Goal: Communication & Community: Answer question/provide support

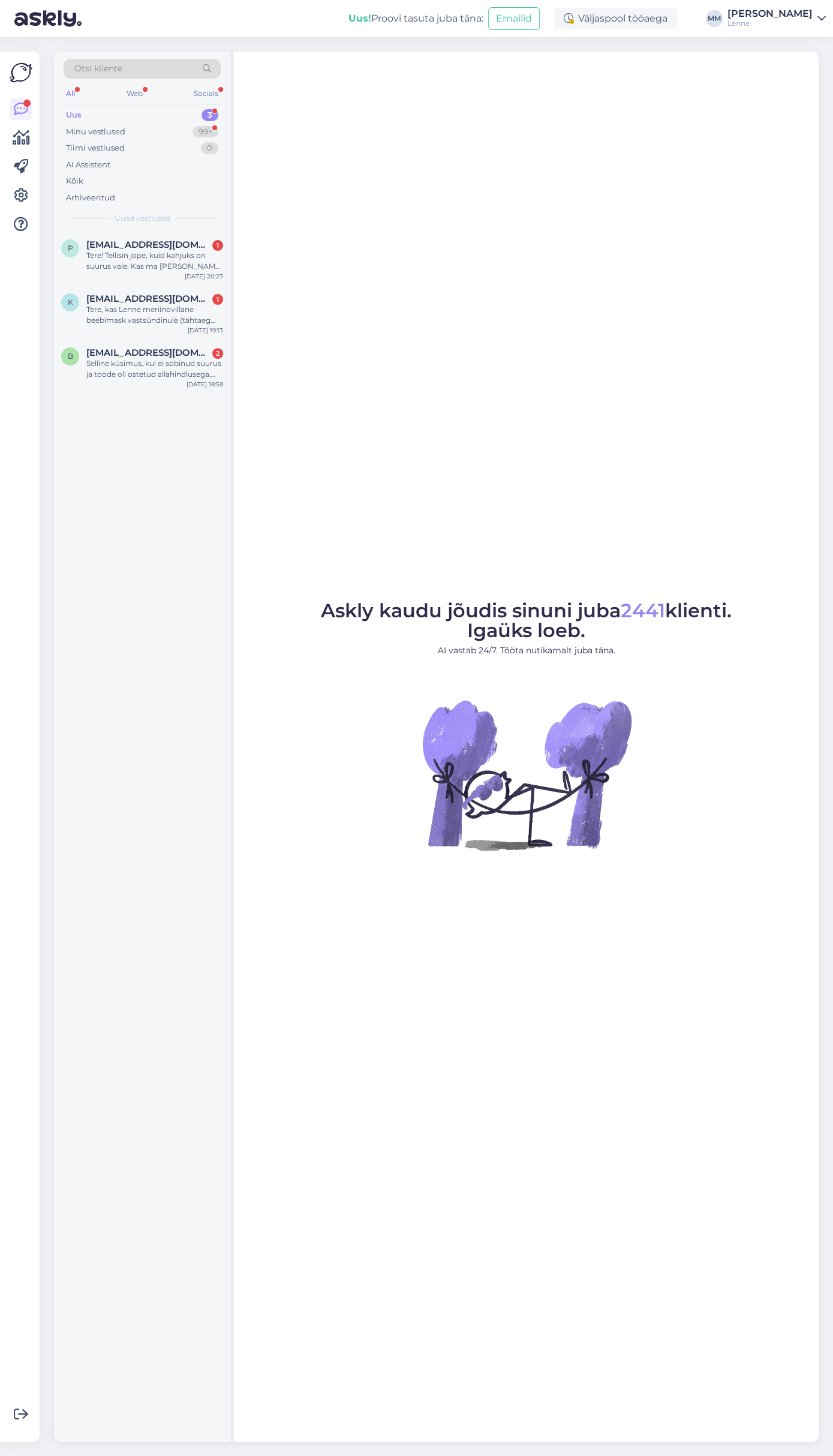
click at [169, 362] on div "Selline küsimus, kui ei sobinud suurus ja toode oli ostetud allahindlusega, kas…" at bounding box center [154, 369] width 137 height 21
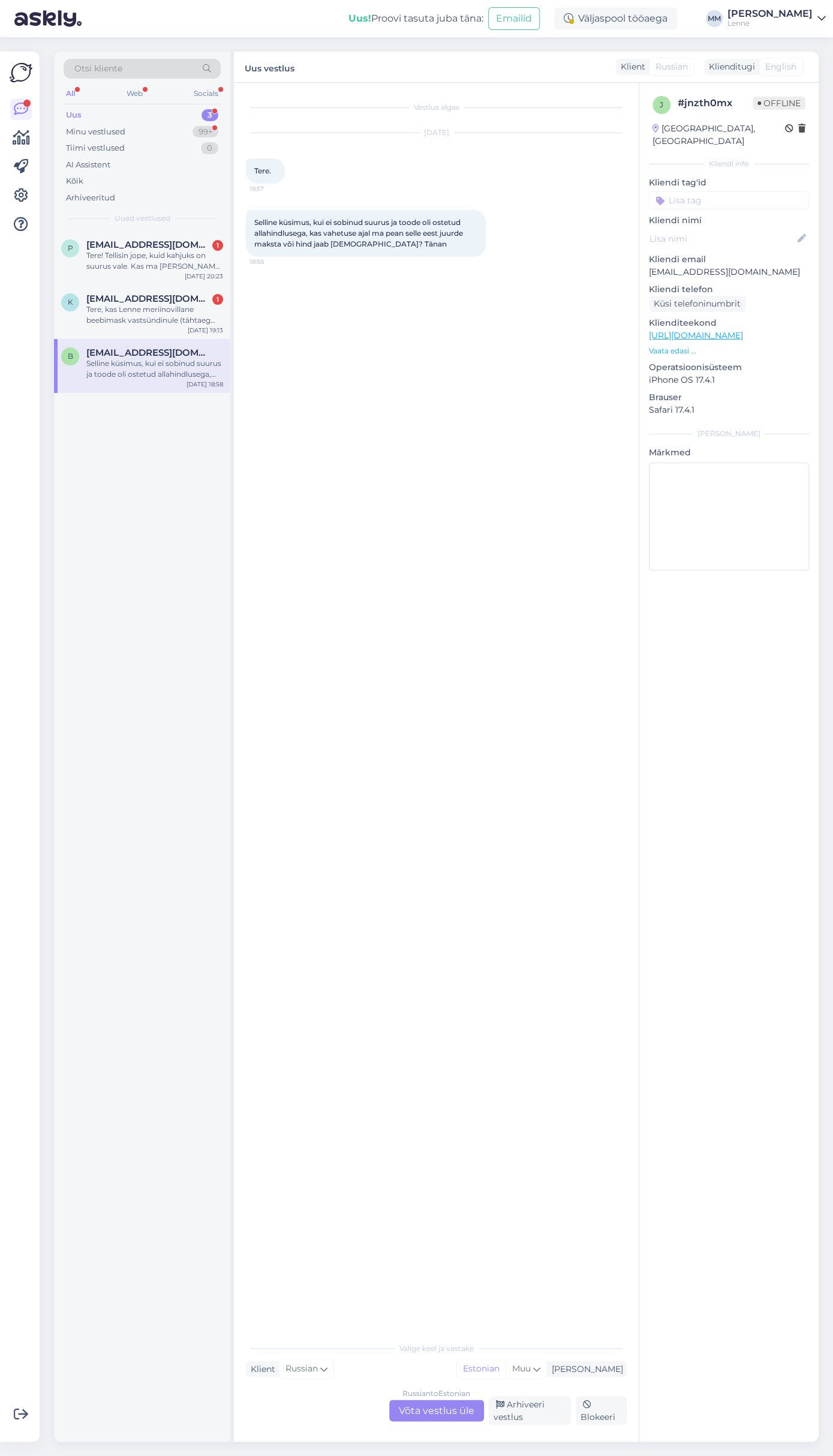
click at [424, 1406] on div "Russian to Estonian Võta vestlus üle" at bounding box center [436, 1410] width 95 height 21
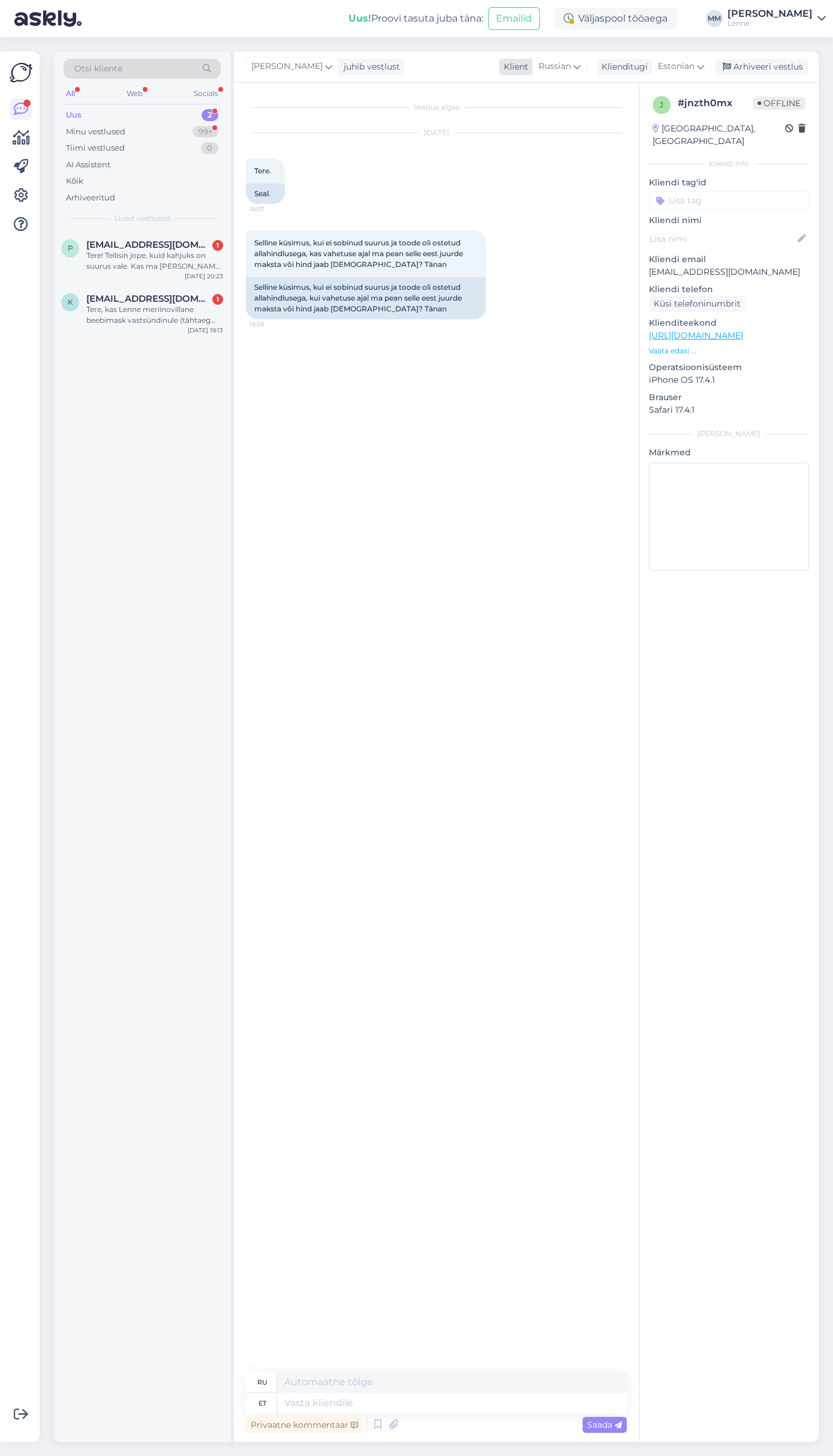
click at [575, 67] on icon at bounding box center [577, 66] width 7 height 14
type input "est"
click at [550, 119] on link "Estonian" at bounding box center [543, 120] width 132 height 19
click at [344, 1393] on textarea at bounding box center [436, 1400] width 381 height 25
type textarea "Tere, palun täpsustage oma tellimuse number ?"
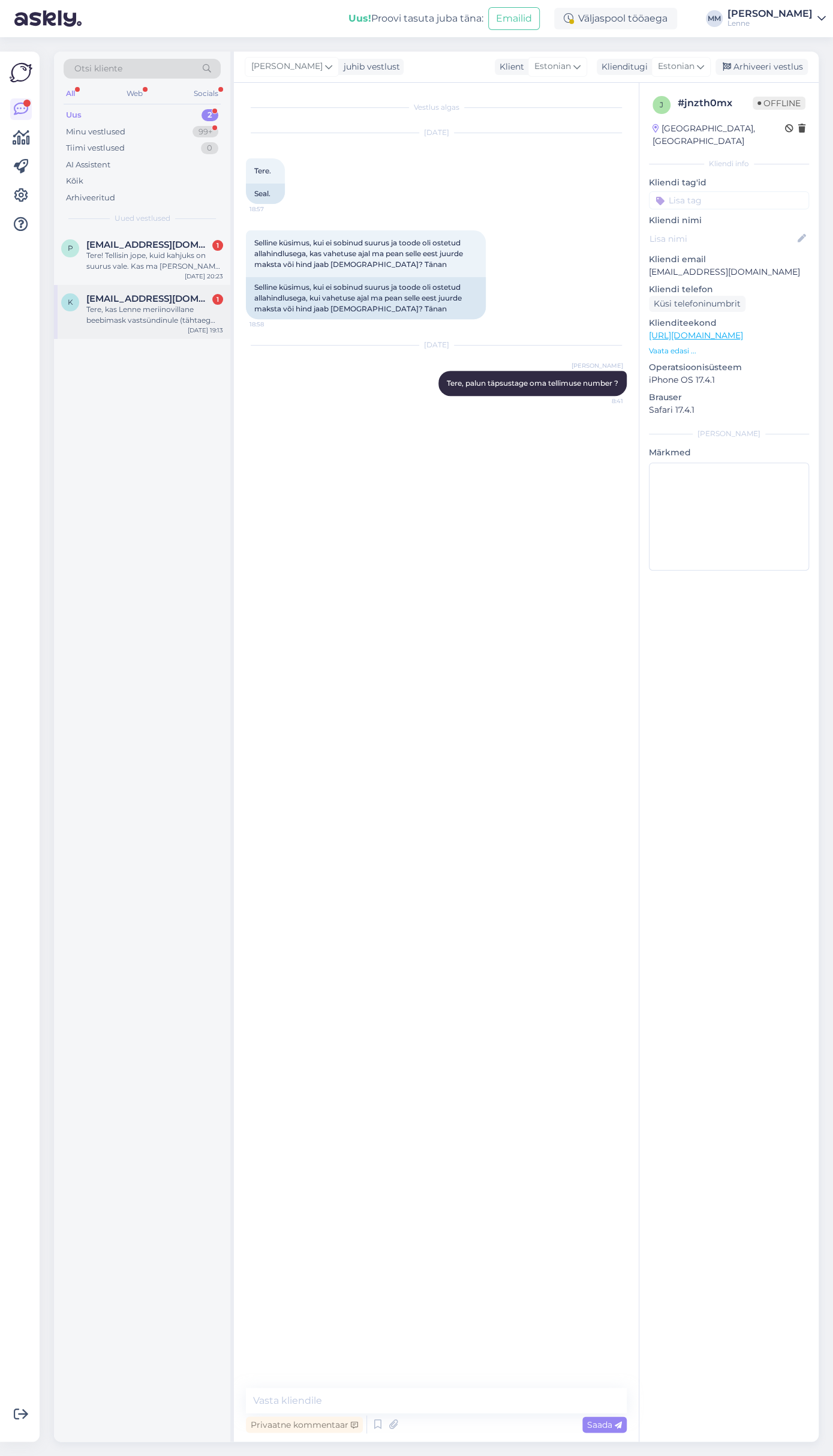
click at [142, 314] on div "Tere, kas Lenne meriinovillane beebimask vastsündinule (tähtaeg detsember) talv…" at bounding box center [154, 315] width 137 height 21
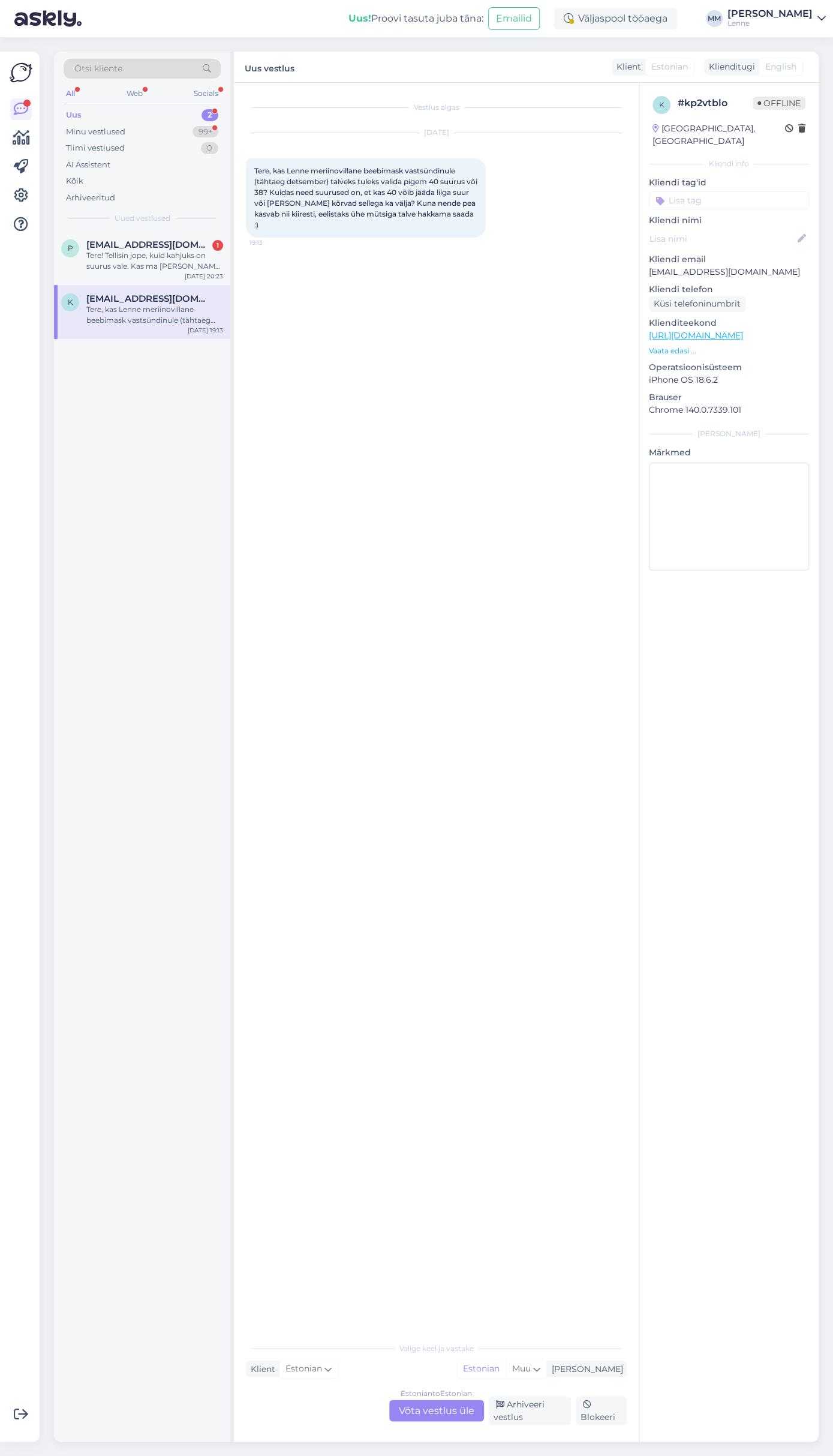
click at [437, 1412] on div "Estonian to Estonian Võta vestlus üle" at bounding box center [436, 1410] width 95 height 21
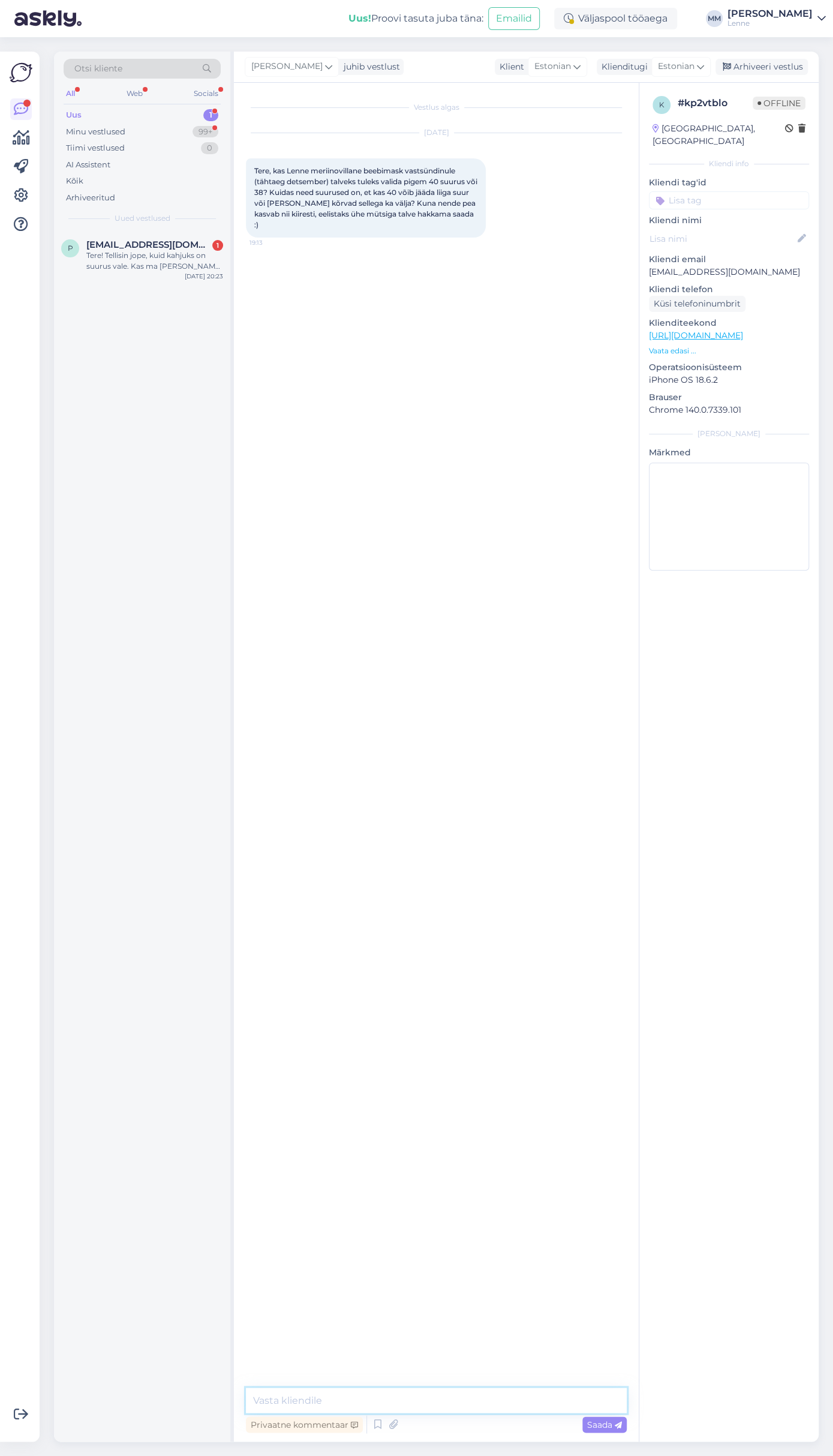
click at [380, 1398] on textarea at bounding box center [436, 1400] width 381 height 25
type textarea "Tere, see oleneb kahjuks lapse peaümbermõõdust, Kui lapse pea on väga väike või…"
click at [147, 254] on div "Tere! Tellisin jope, kuid kahjuks on suurus vale. Kas ma [PERSON_NAME] poes vah…" at bounding box center [154, 261] width 137 height 21
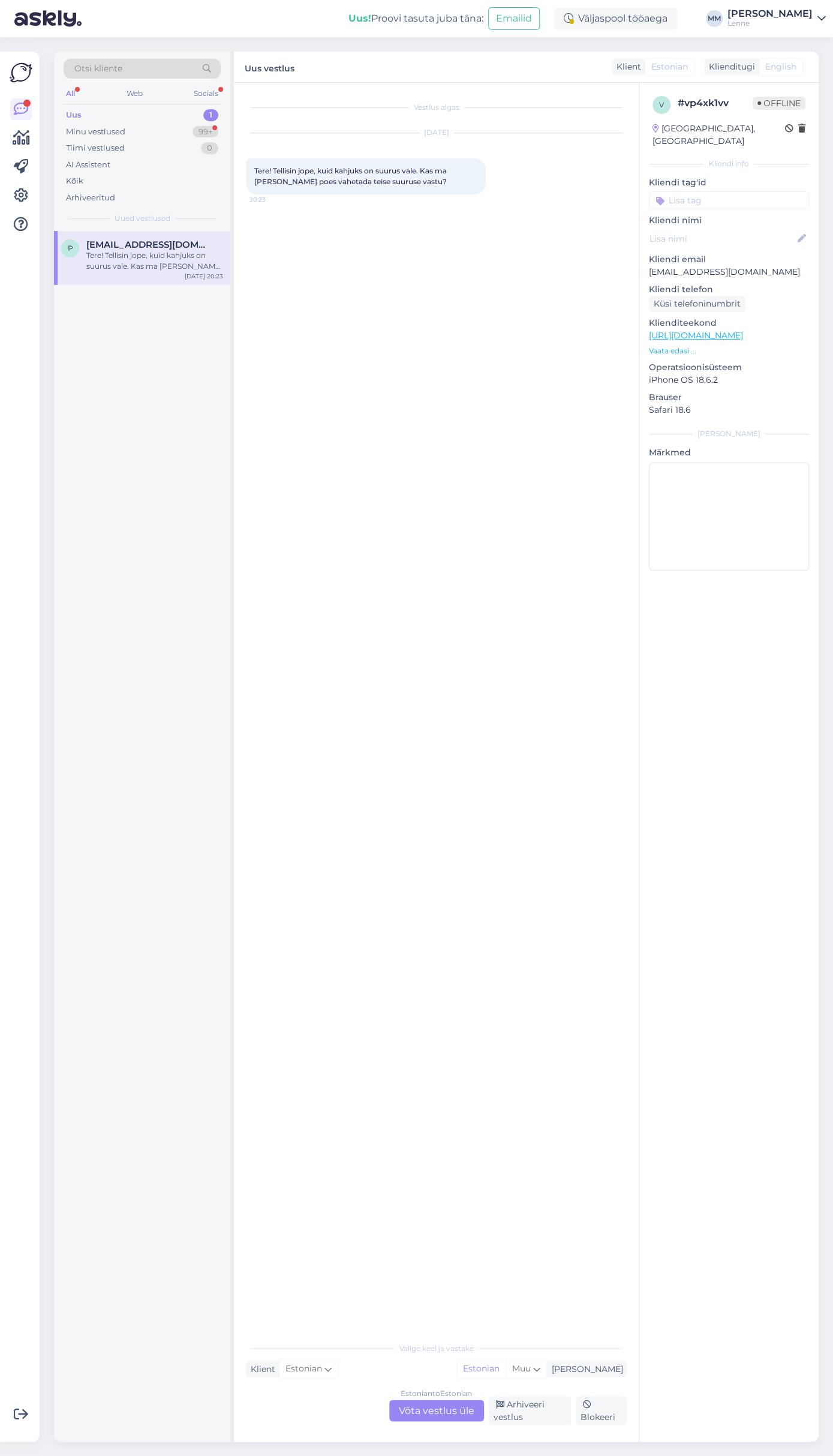
click at [436, 1409] on div "Estonian to Estonian Võta vestlus üle" at bounding box center [436, 1410] width 95 height 21
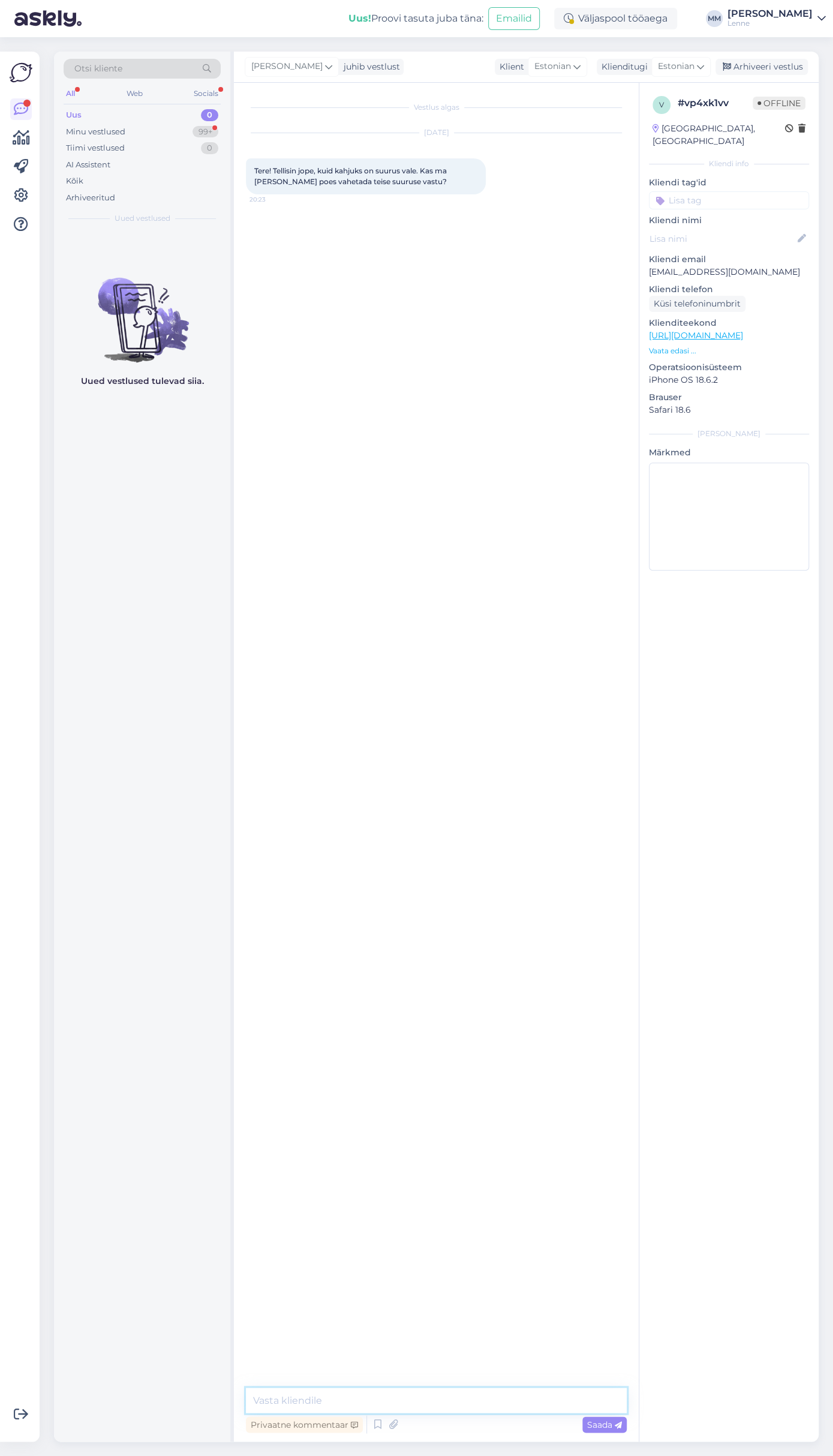
click at [435, 1408] on textarea at bounding box center [436, 1400] width 381 height 25
type textarea "Tere, palun täpsustage oma tellimuse number. Ja kas teile saadeti vale suurus m…"
click at [128, 129] on div "Minu vestlused 99+" at bounding box center [142, 132] width 157 height 17
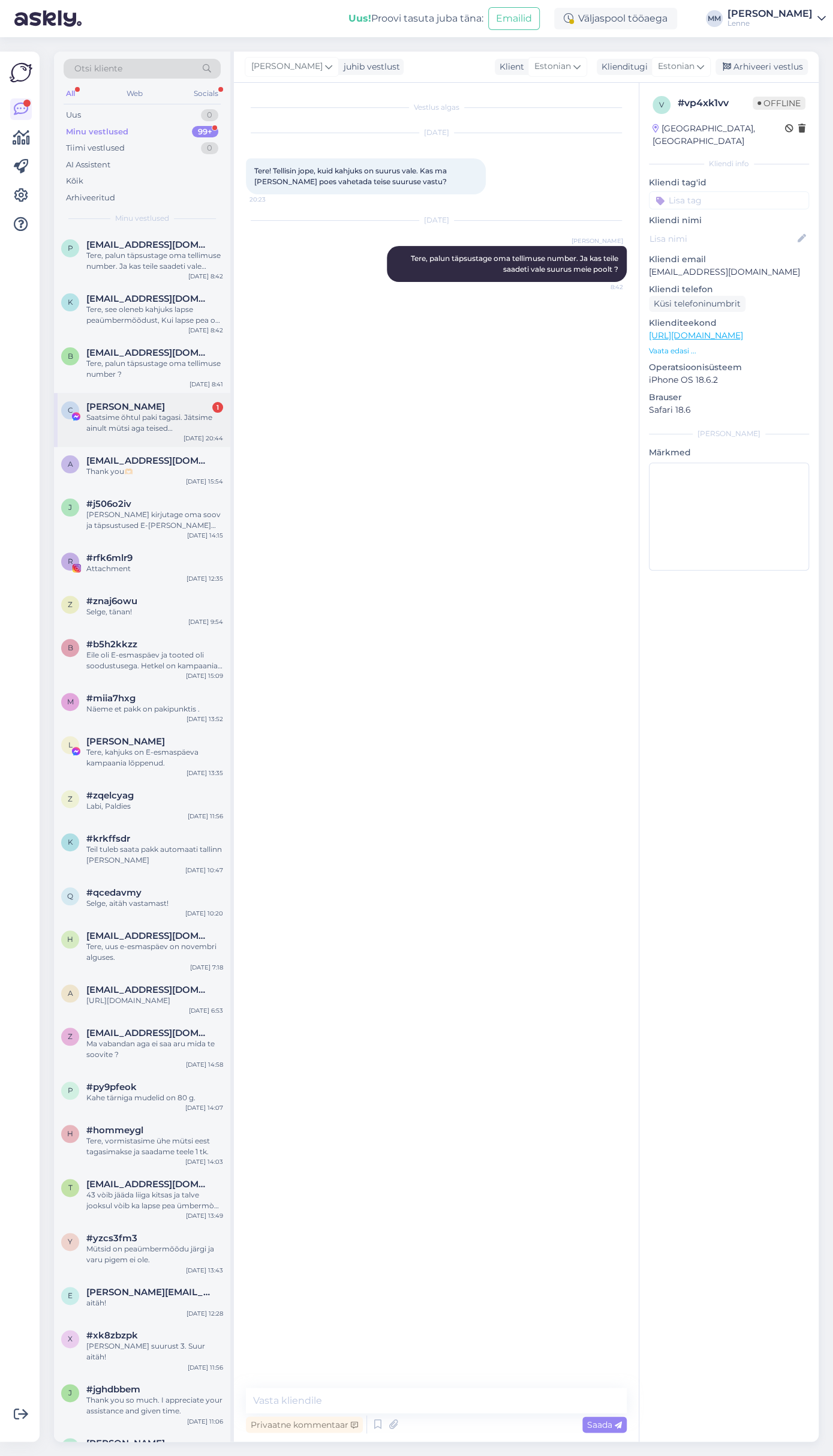
click at [178, 426] on div "Saatsime õhtul paki tagasi. Jätsime ainult mütsi aga teised [PERSON_NAME] soovi…" at bounding box center [154, 423] width 137 height 21
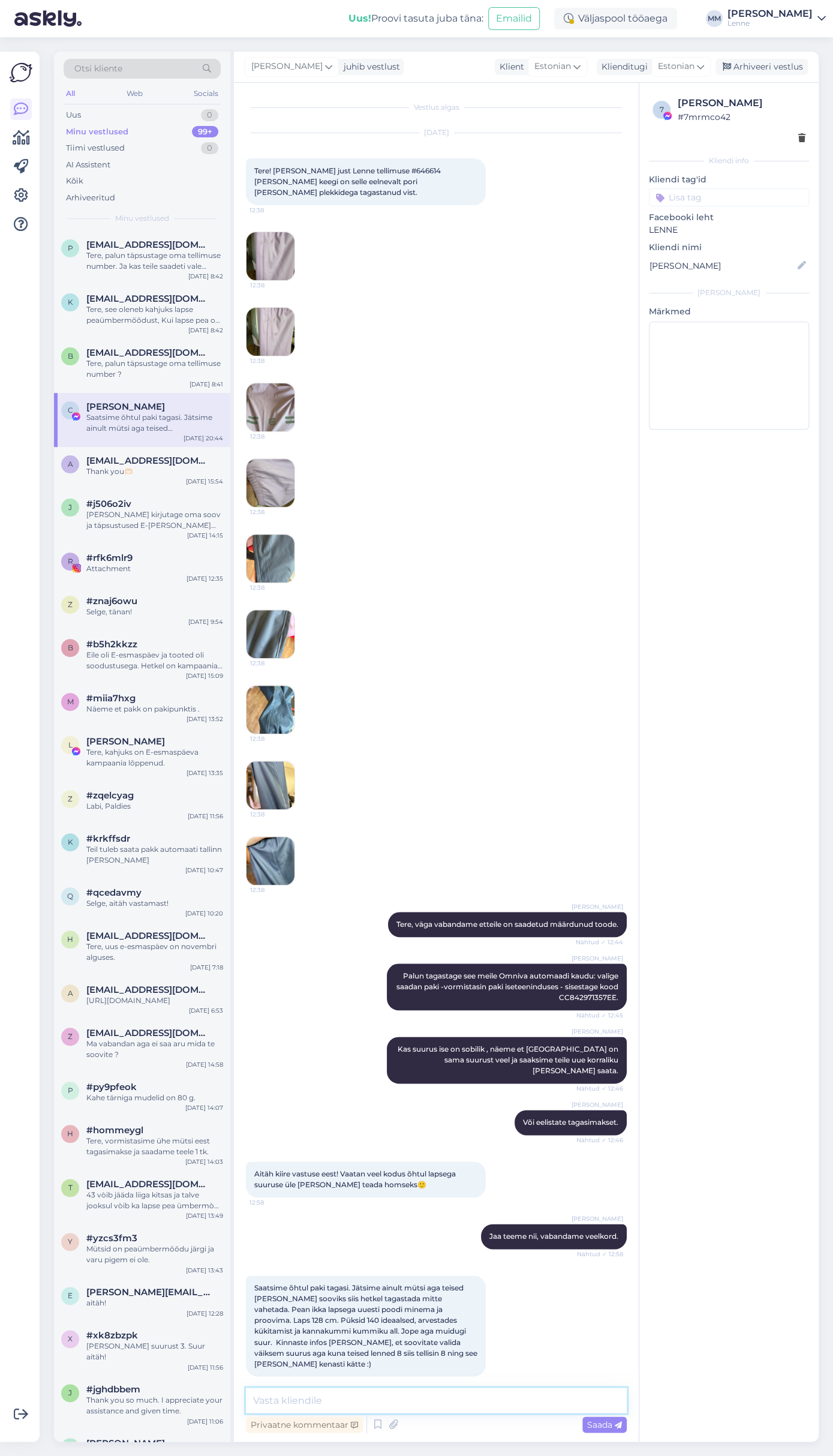
click at [349, 1393] on textarea at bounding box center [436, 1400] width 381 height 25
click at [357, 1396] on textarea at bounding box center [436, 1400] width 381 height 25
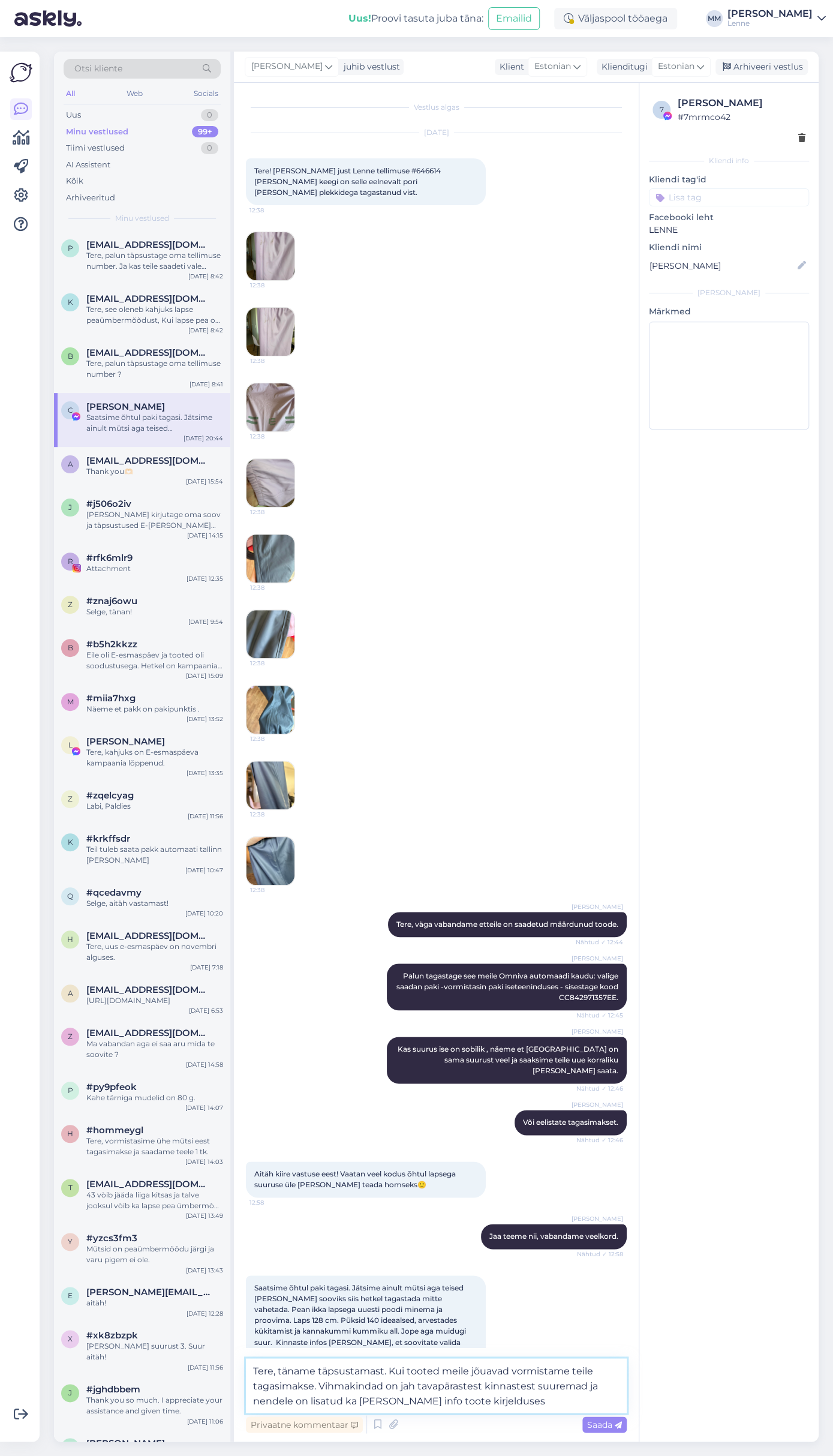
type textarea "Tere, täname täpsustamast. Kui tooted meile jõuavad vormistame teile tagasimaks…"
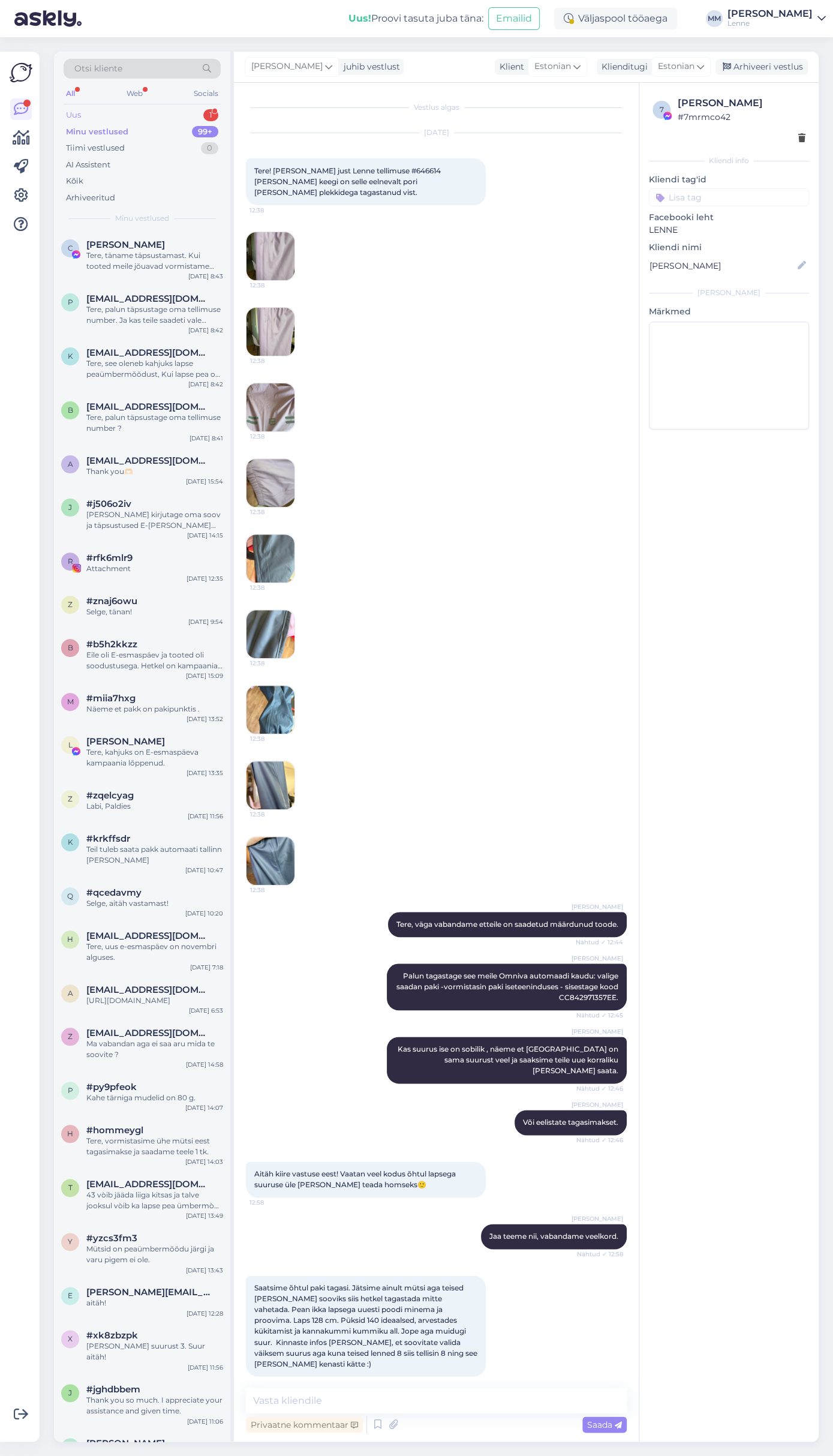
click at [130, 107] on div "Uus 1" at bounding box center [142, 115] width 157 height 17
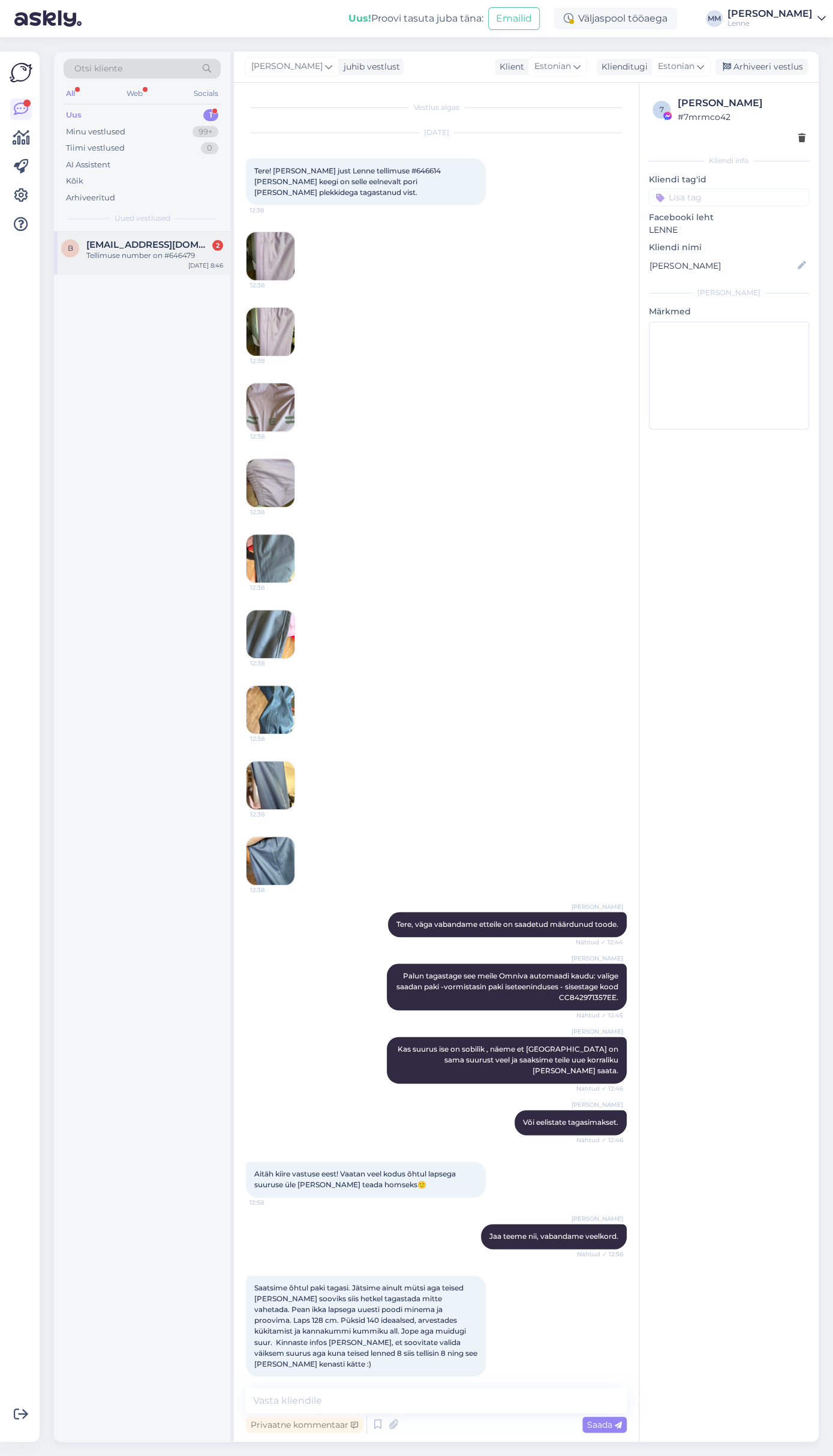
click at [150, 244] on span "[EMAIL_ADDRESS][DOMAIN_NAME]" at bounding box center [148, 244] width 125 height 11
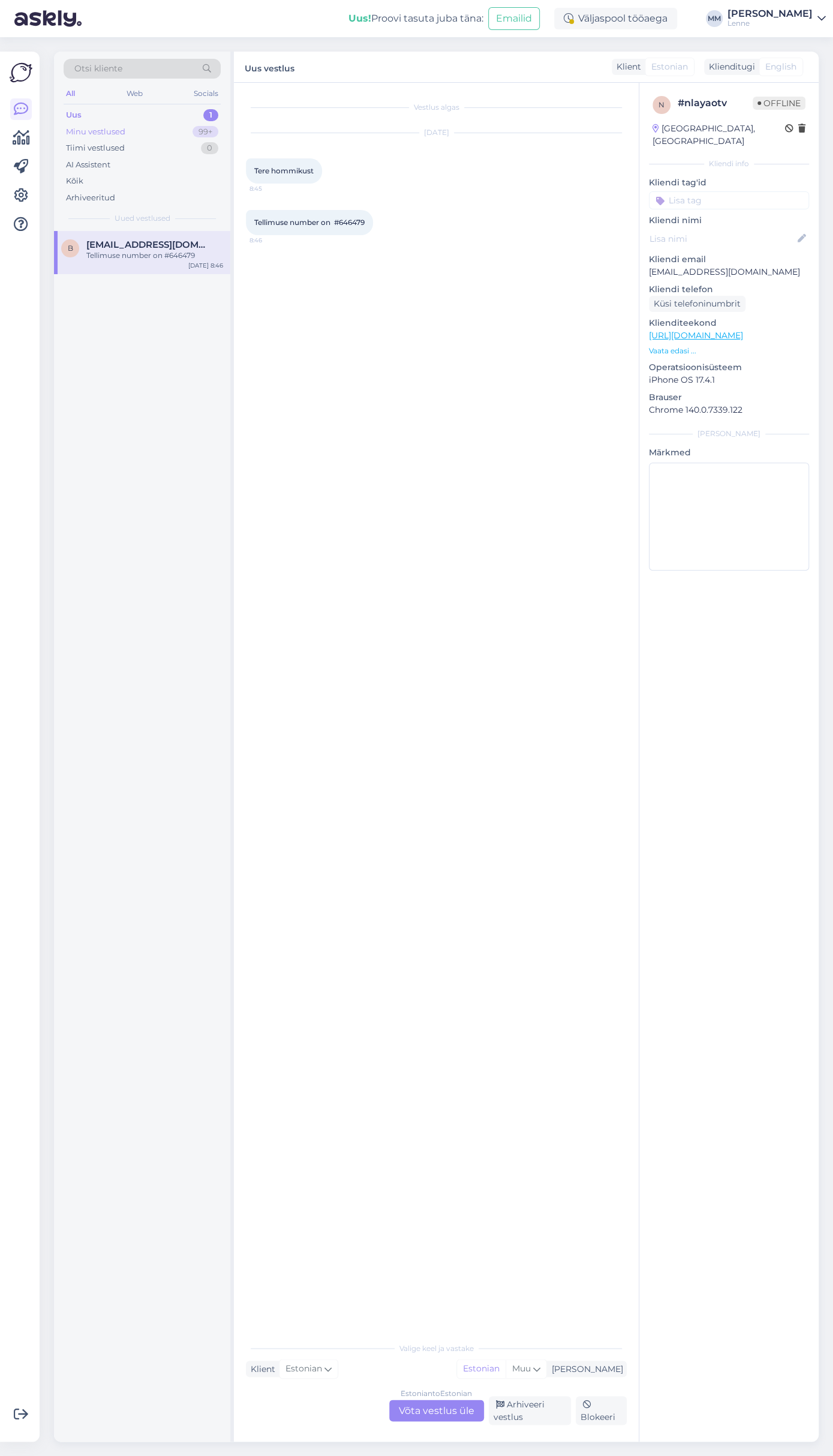
click at [109, 129] on div "Minu vestlused" at bounding box center [95, 132] width 59 height 12
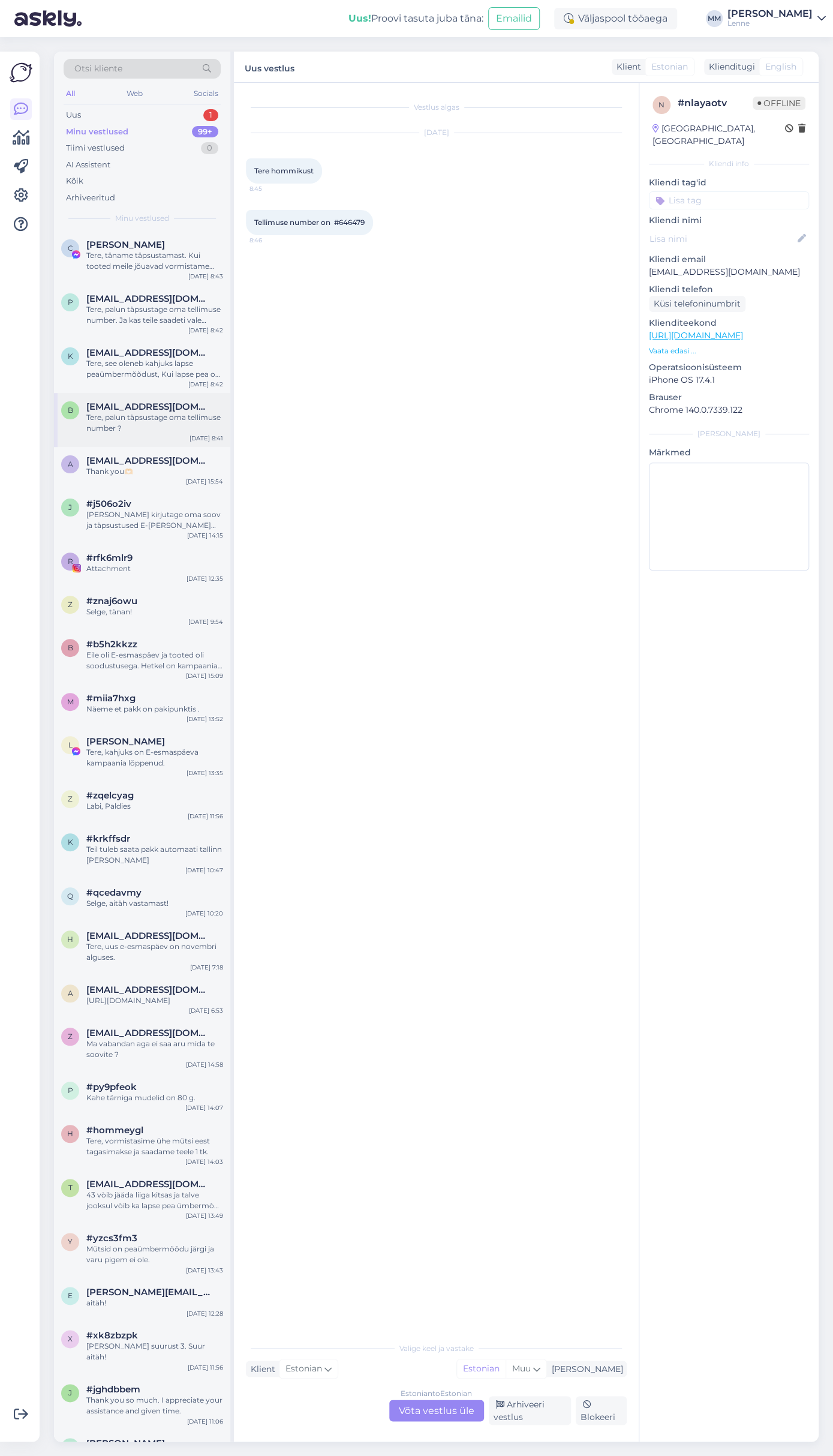
click at [137, 411] on span "[EMAIL_ADDRESS][DOMAIN_NAME]" at bounding box center [148, 407] width 125 height 11
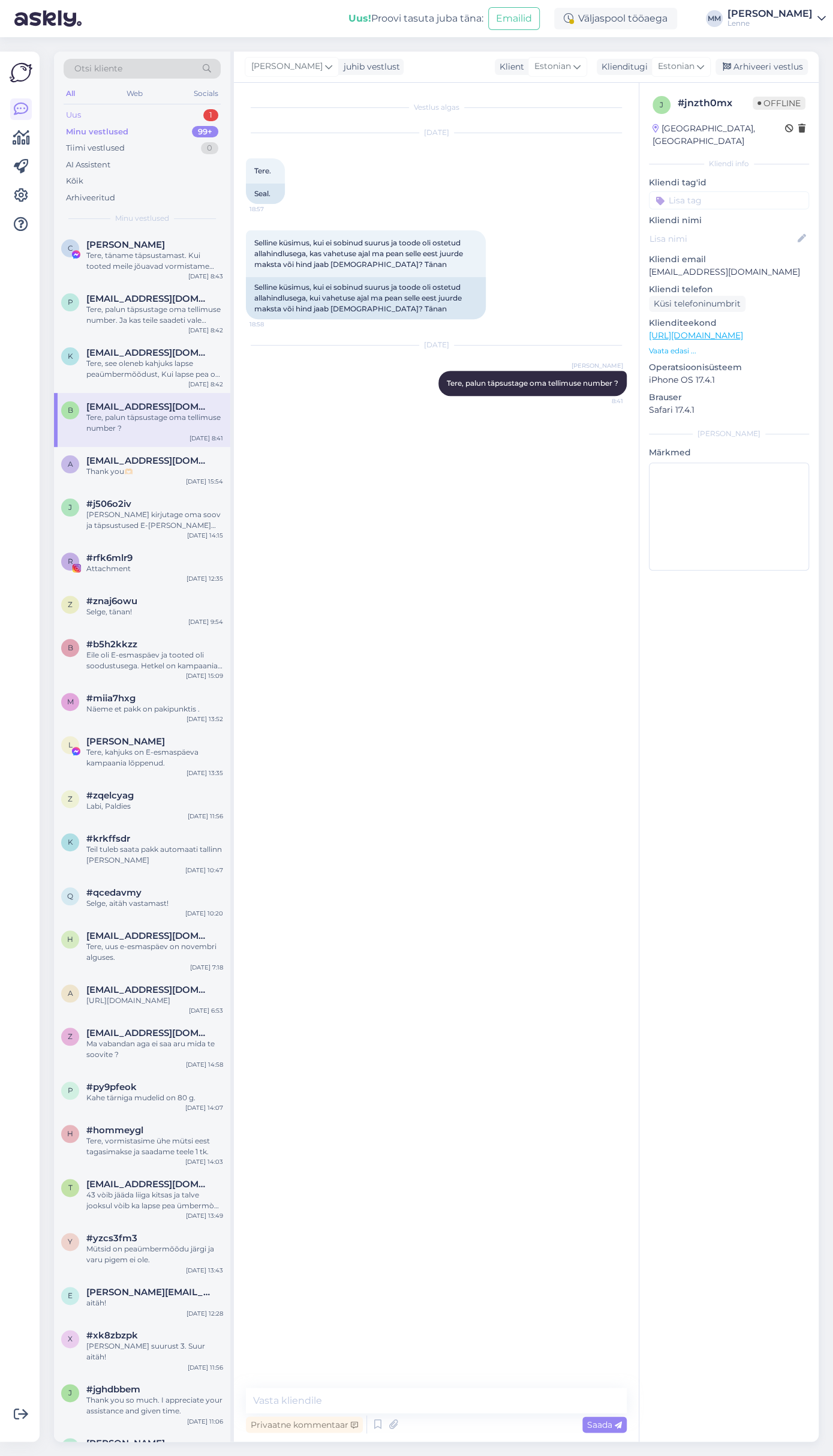
click at [103, 107] on div "Uus 1" at bounding box center [142, 115] width 157 height 17
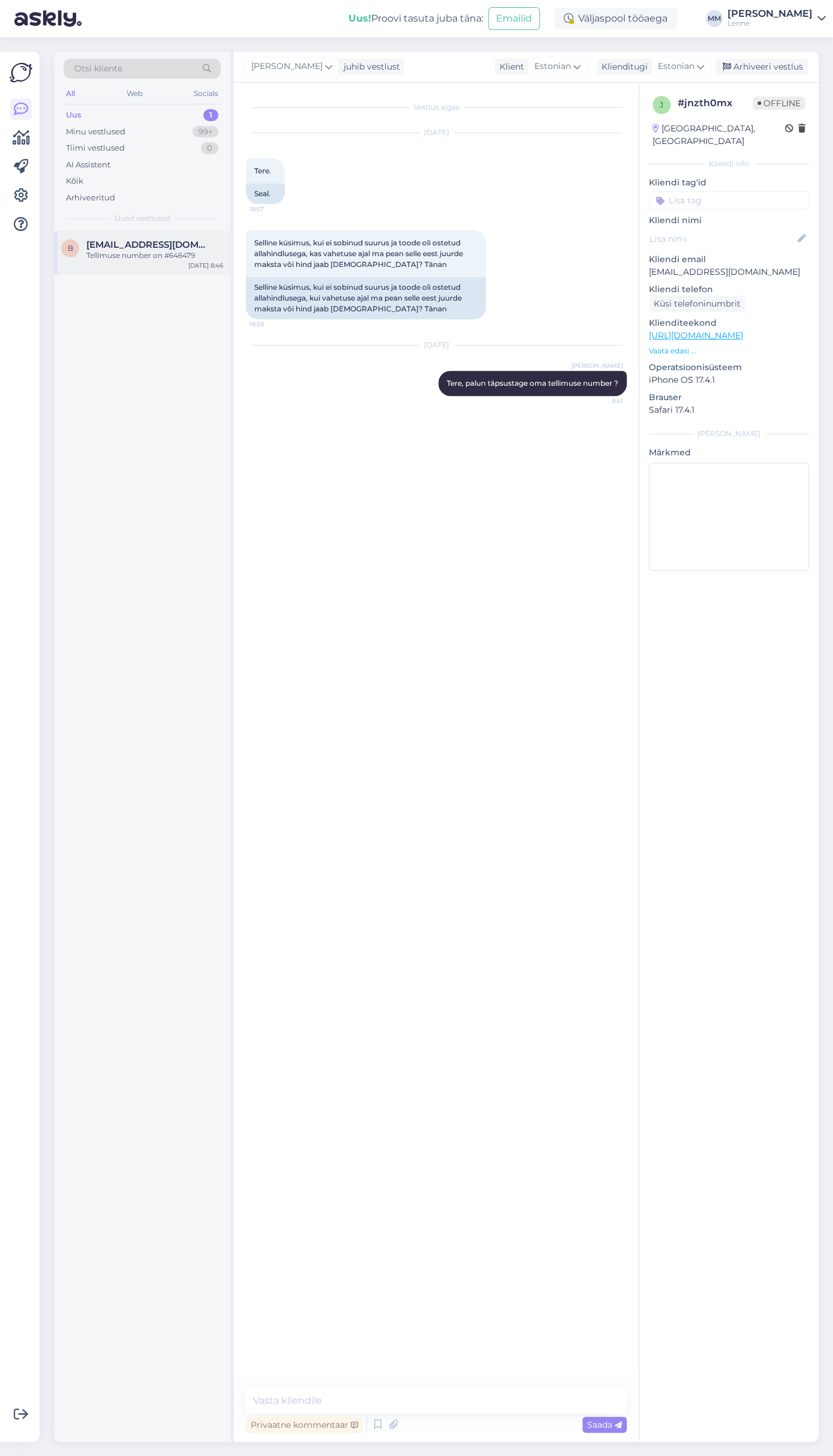
click at [154, 251] on div "Tellimuse number on #646479" at bounding box center [154, 255] width 137 height 11
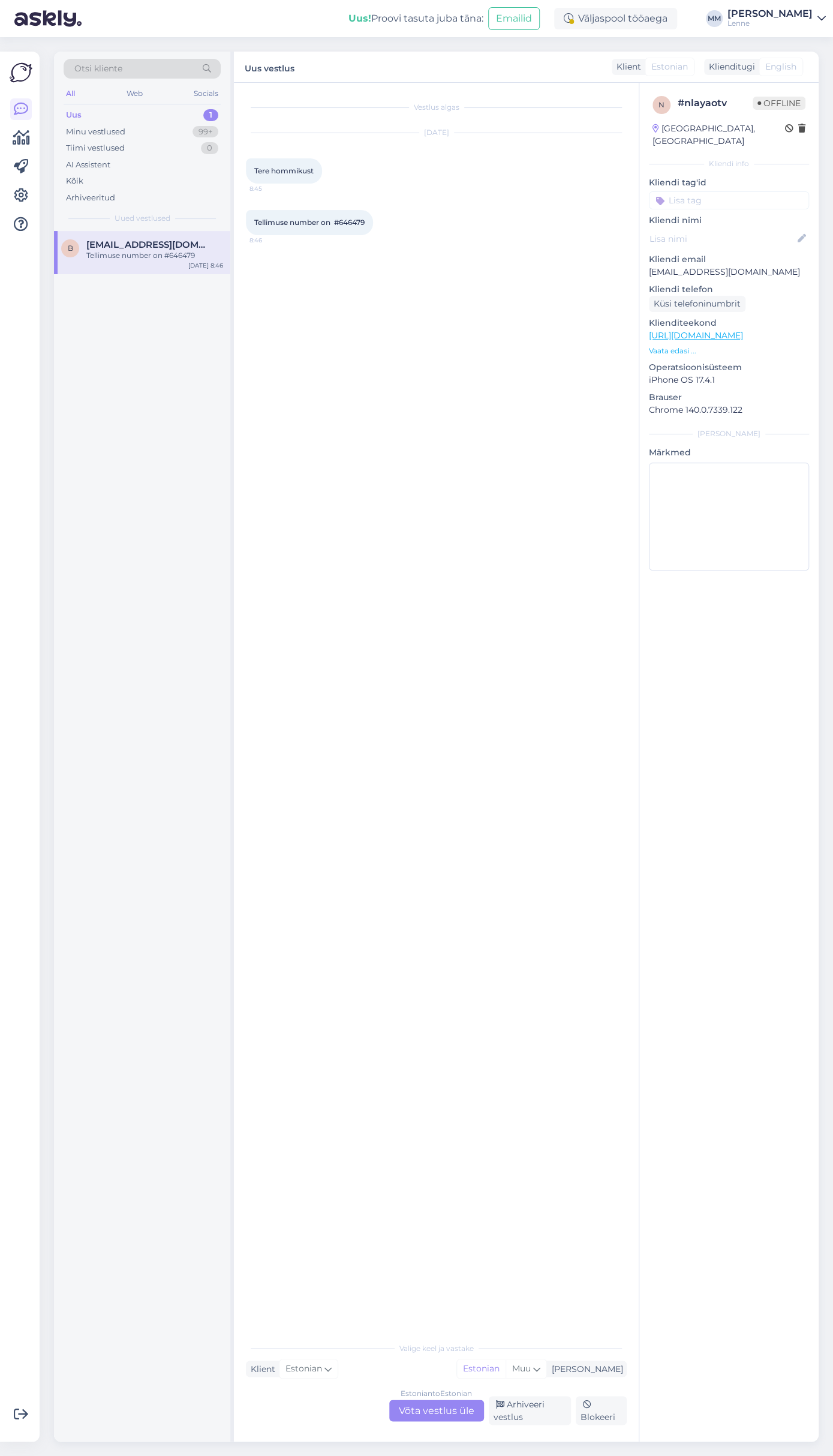
click at [446, 1414] on div "Estonian to Estonian Võta vestlus üle" at bounding box center [436, 1410] width 95 height 21
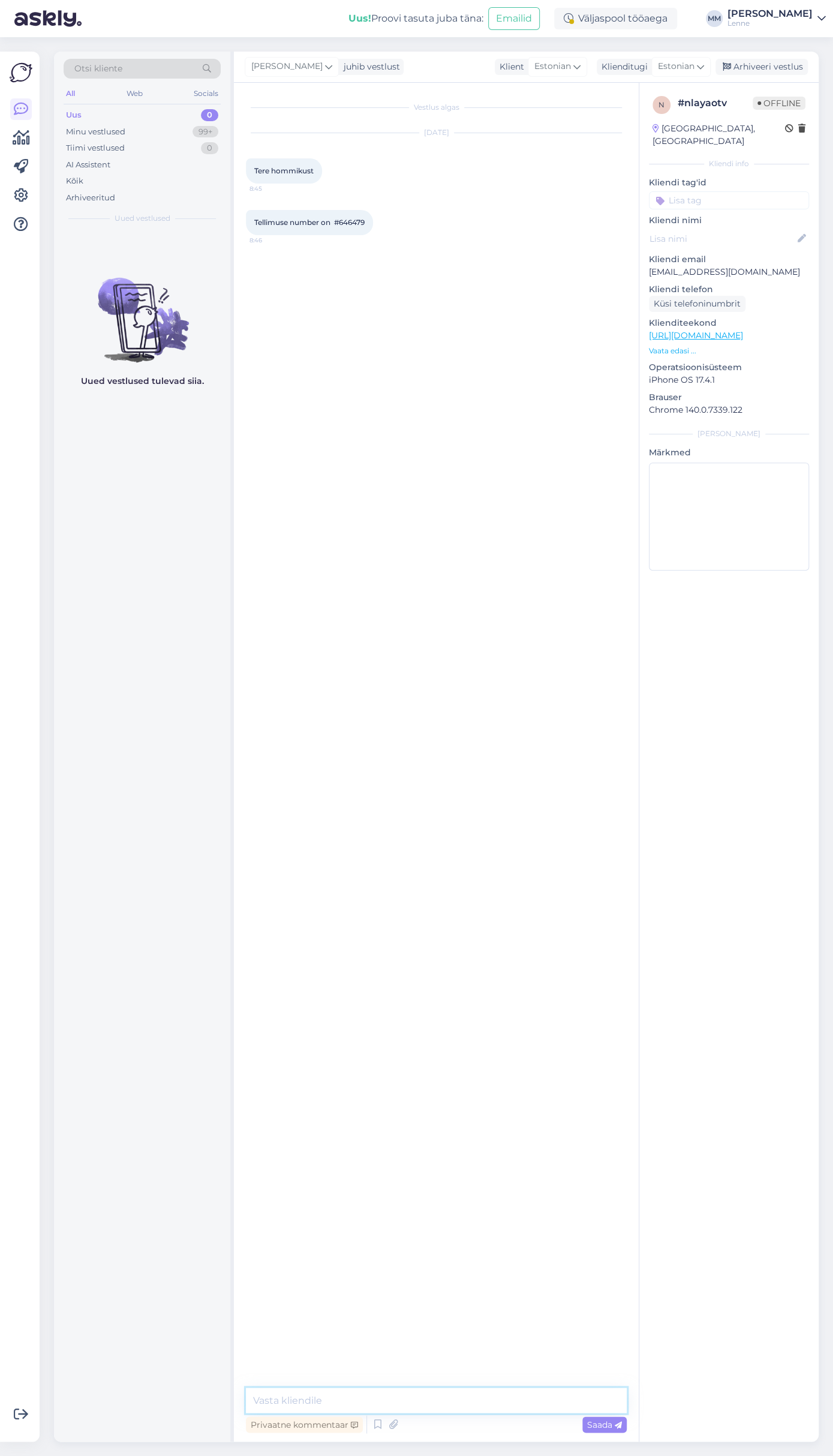
click at [390, 1397] on textarea at bounding box center [436, 1400] width 381 height 25
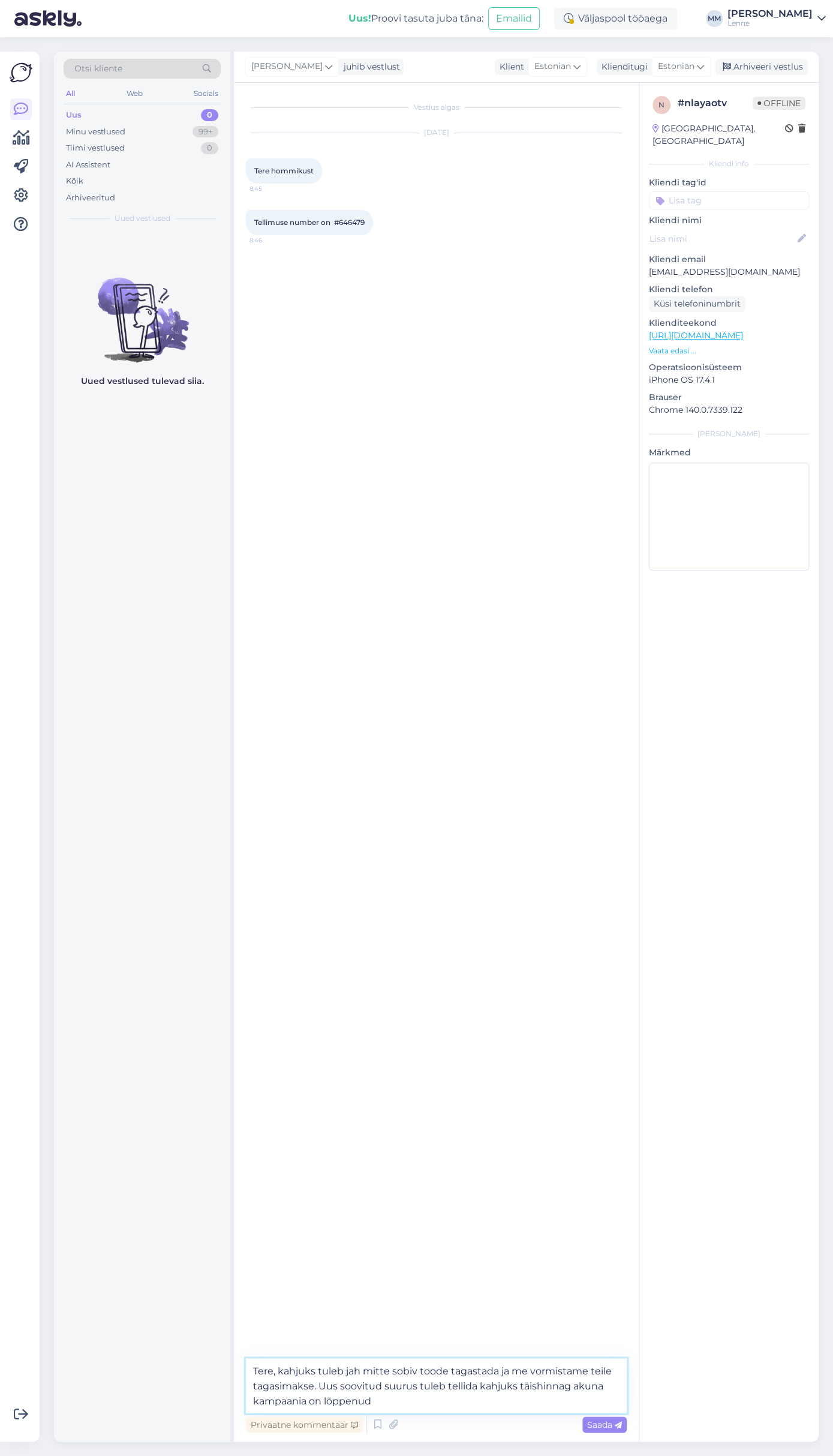
click at [567, 1386] on textarea "Tere, kahjuks tuleb jah mitte sobiv toode tagastada ja me vormistame teile taga…" at bounding box center [436, 1385] width 381 height 55
click at [507, 1398] on textarea "Tere, kahjuks tuleb jah mitte sobiv toode tagastada ja me vormistame teile taga…" at bounding box center [436, 1385] width 381 height 55
type textarea "Tere, kahjuks tuleb jah mitte sobiv toode tagastada ja me vormistame teile taga…"
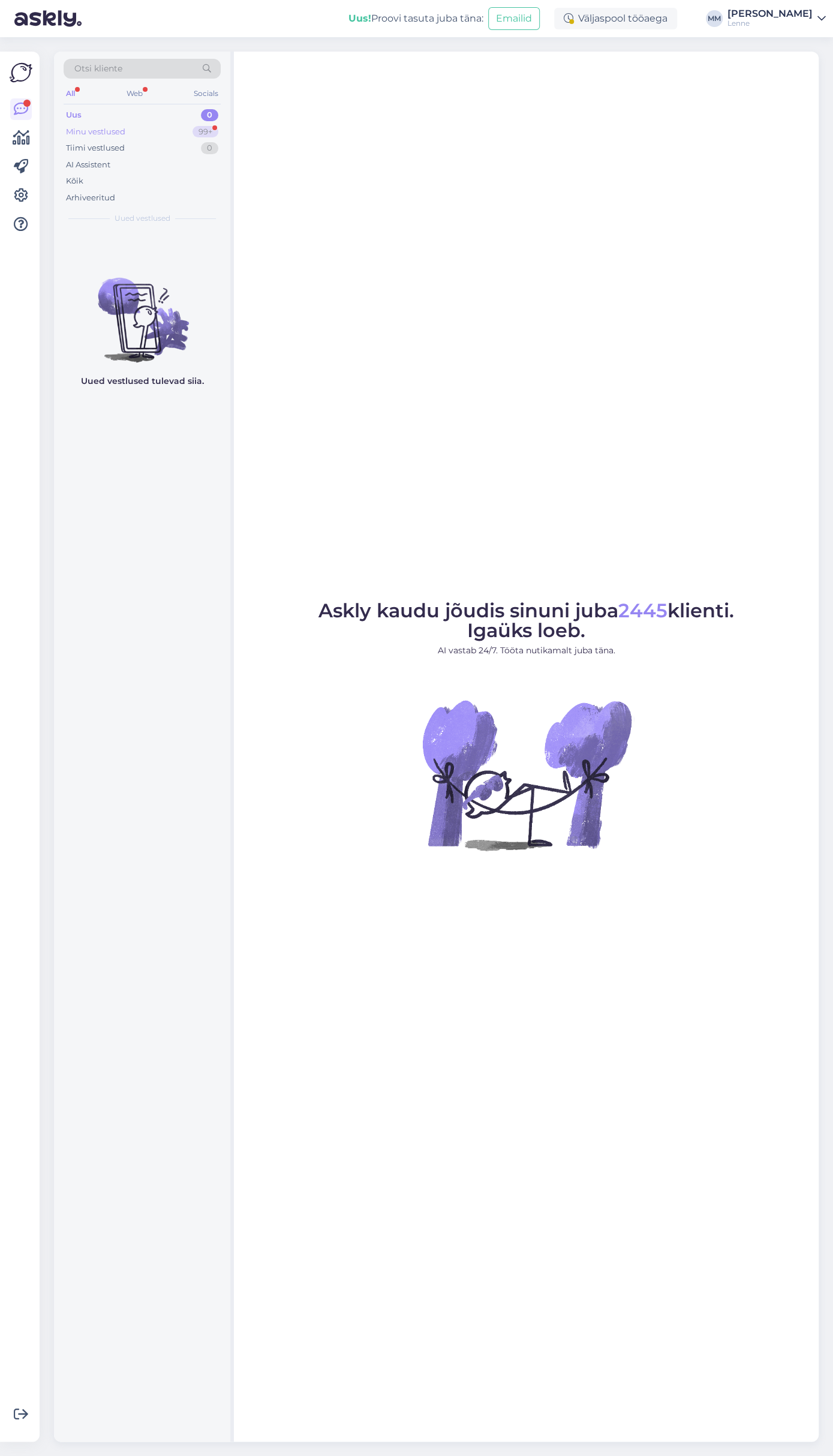
click at [202, 130] on div "99+" at bounding box center [205, 132] width 26 height 12
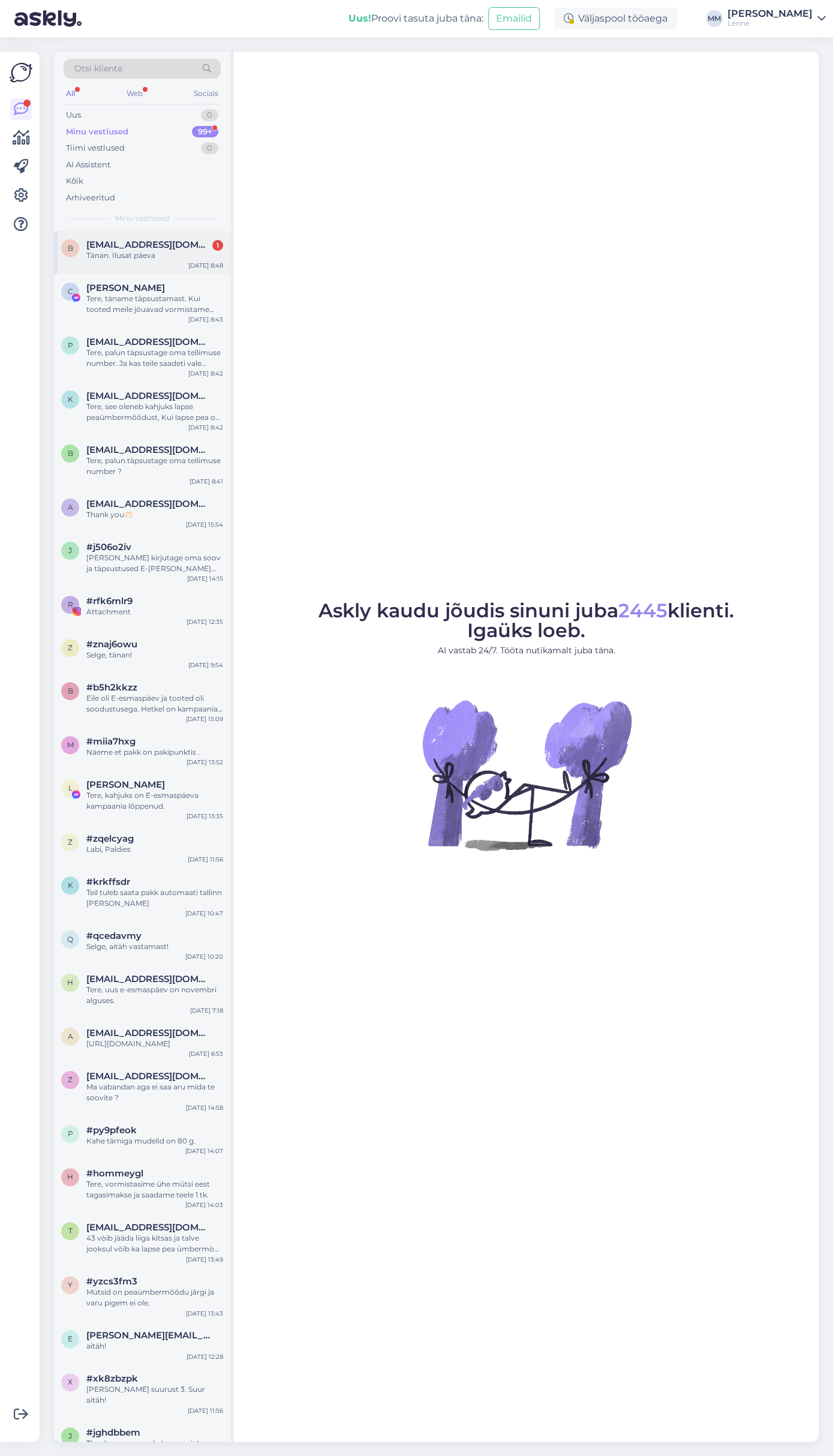
click at [162, 246] on span "[EMAIL_ADDRESS][DOMAIN_NAME]" at bounding box center [148, 244] width 125 height 11
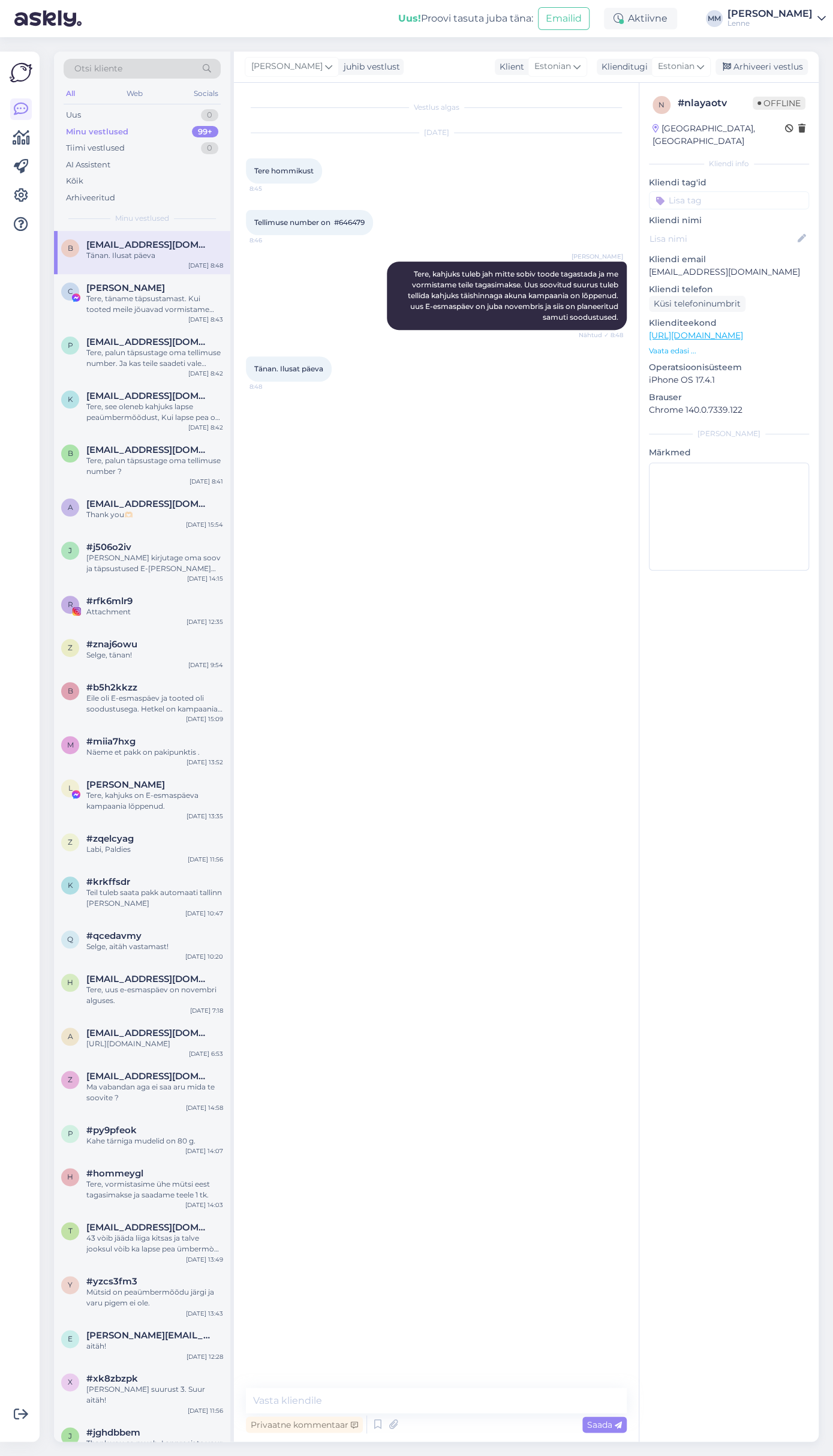
click at [733, 347] on div "n # nlayaotv Offline Estonia, Tallinn Kliendi info Kliendi tag'id Kliendi nimi …" at bounding box center [729, 335] width 179 height 506
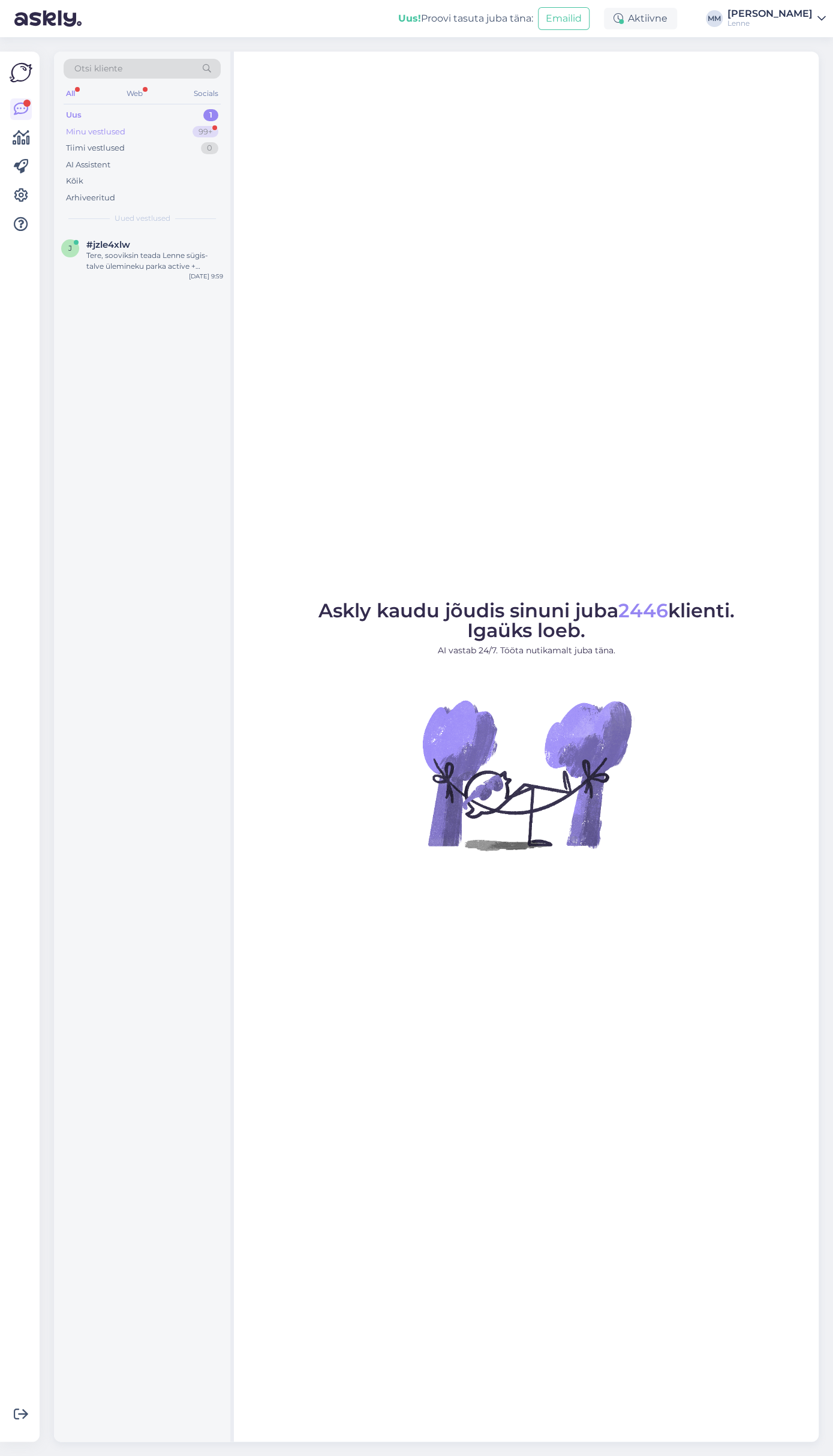
click at [160, 130] on div "Minu vestlused 99+" at bounding box center [142, 132] width 157 height 17
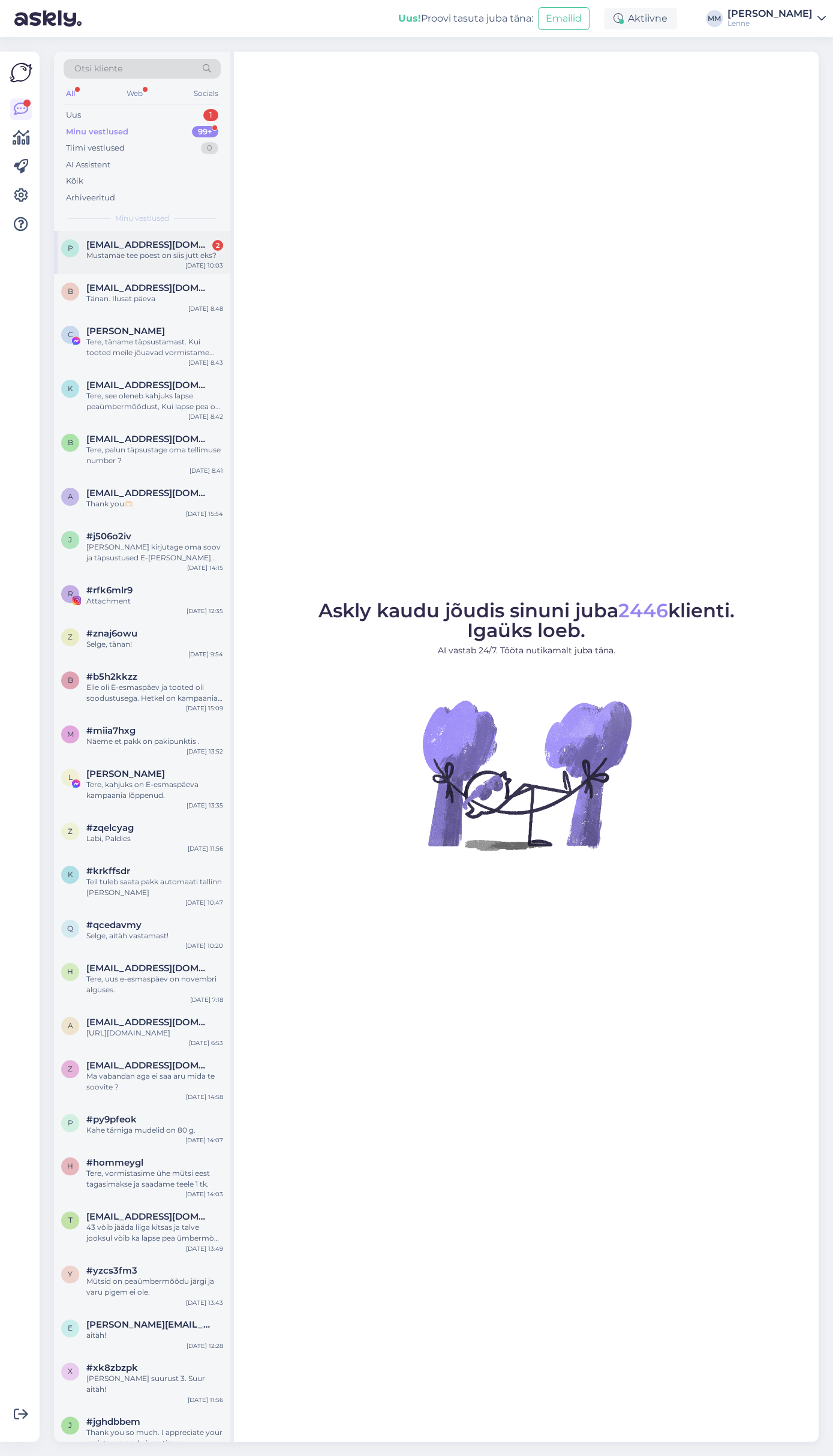
click at [152, 253] on div "Mustamäe tee poest on siis jutt eks?" at bounding box center [154, 255] width 137 height 11
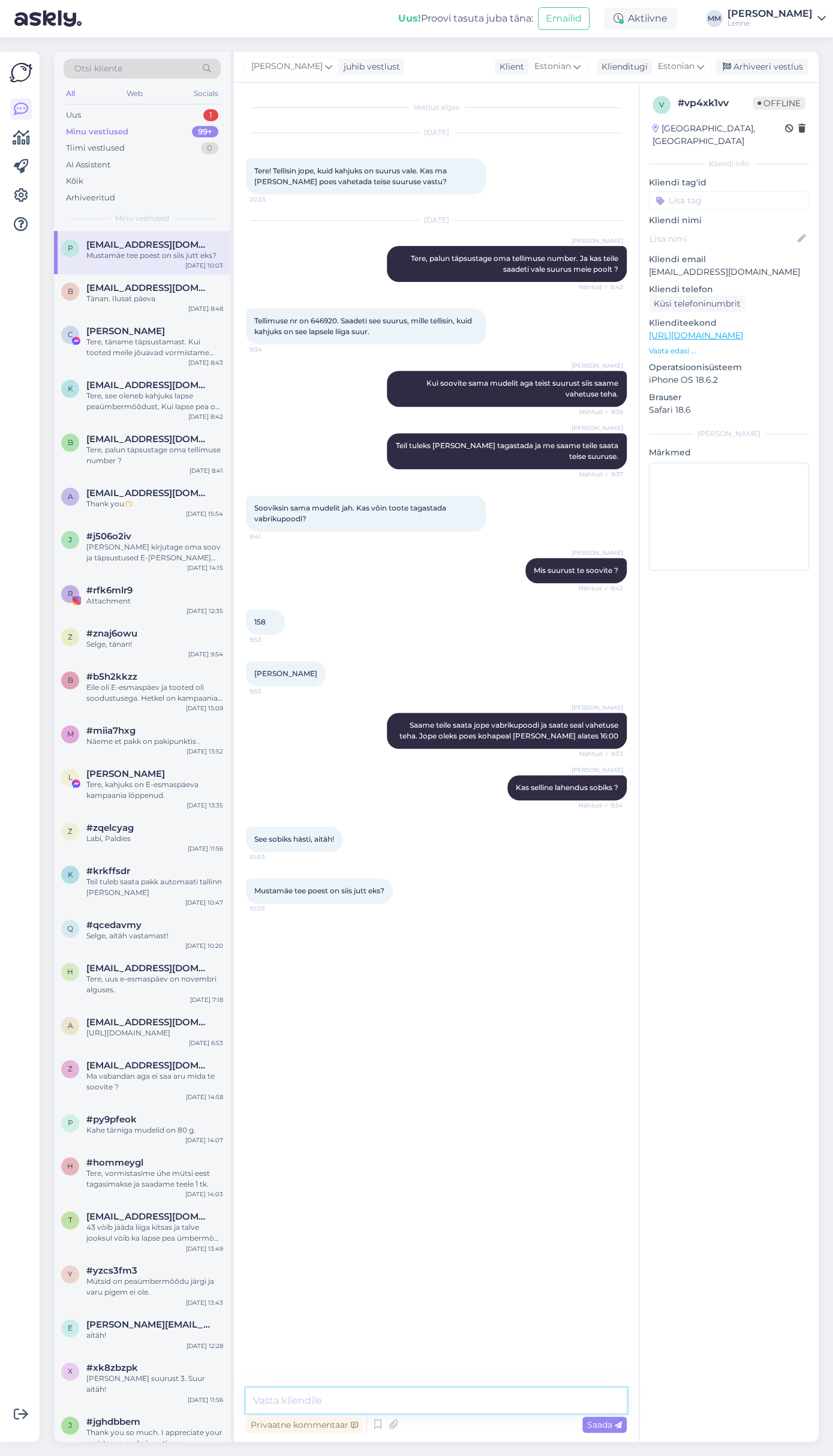
click at [447, 1400] on textarea at bounding box center [436, 1400] width 381 height 25
paste textarea "Lenne Vabrikupood E-R 10-19 L 10-16 P & riigipühadel suletud [STREET_ADDRESS]"
type textarea "Jah Lenne Vabrikupood E-R 10-19 L 10-16 P & riigipühadel suletud [STREET_ADDRES…"
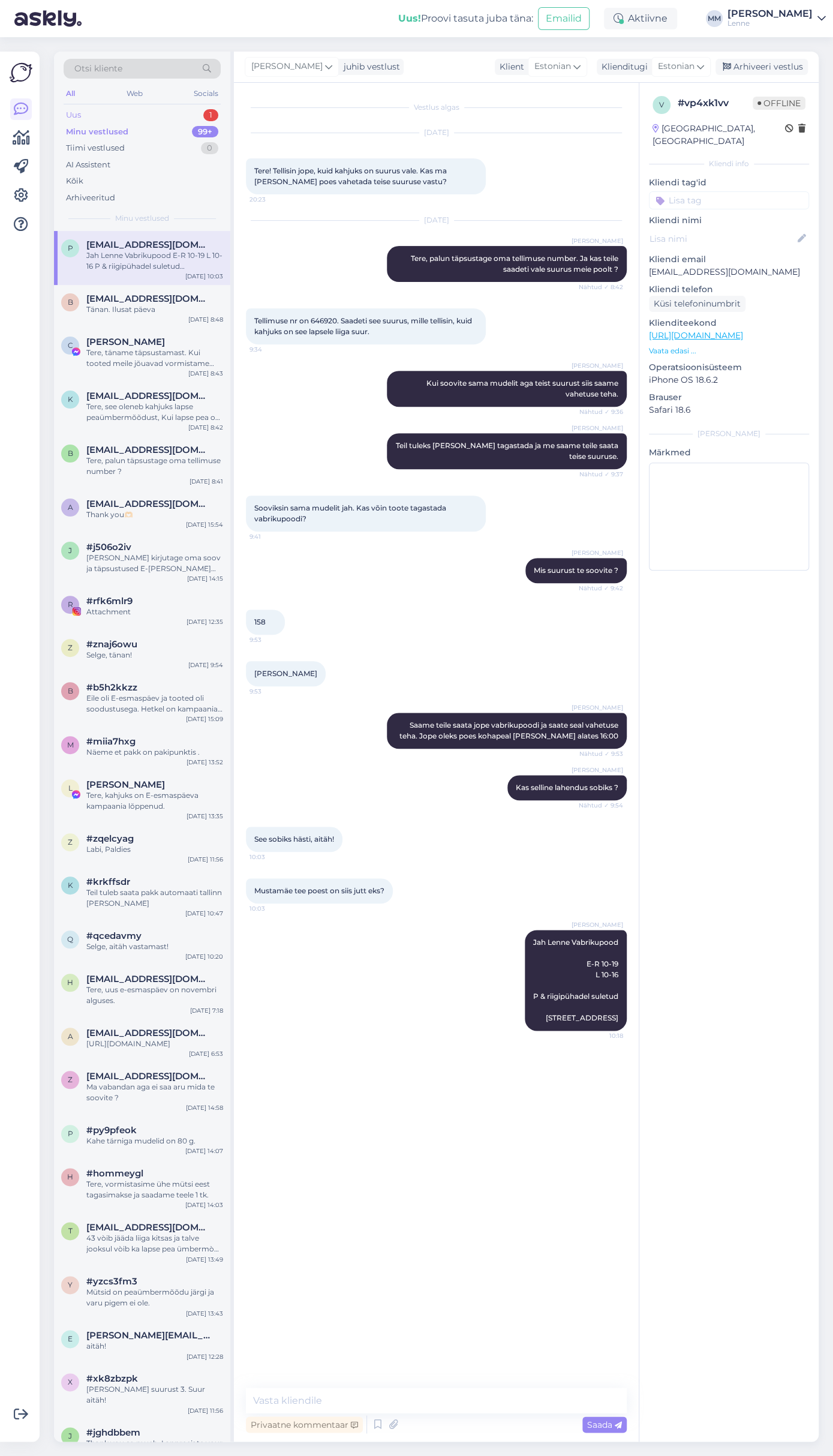
click at [147, 110] on div "Uus 1" at bounding box center [142, 115] width 157 height 17
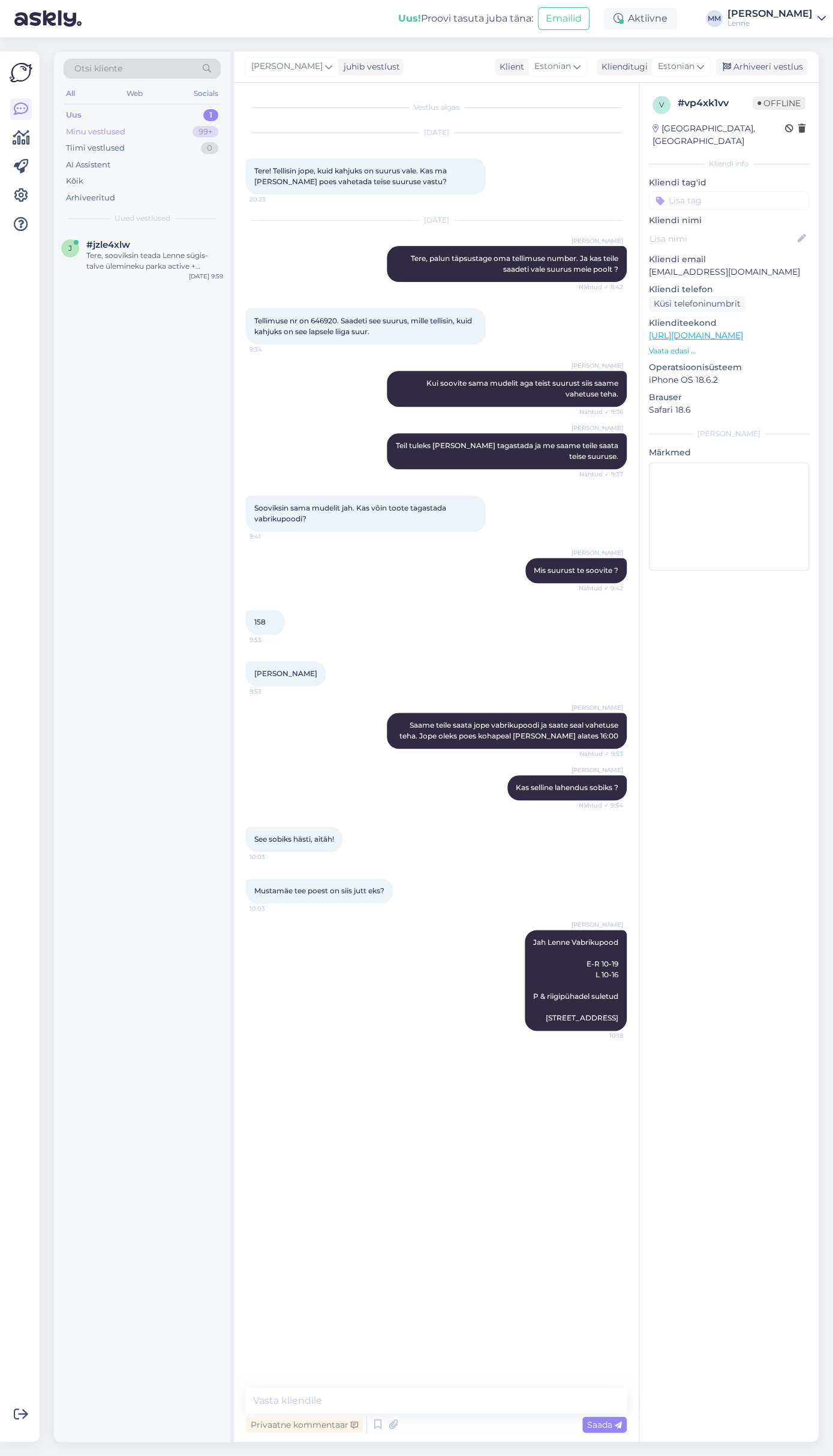
click at [162, 129] on div "Minu vestlused 99+" at bounding box center [142, 132] width 157 height 17
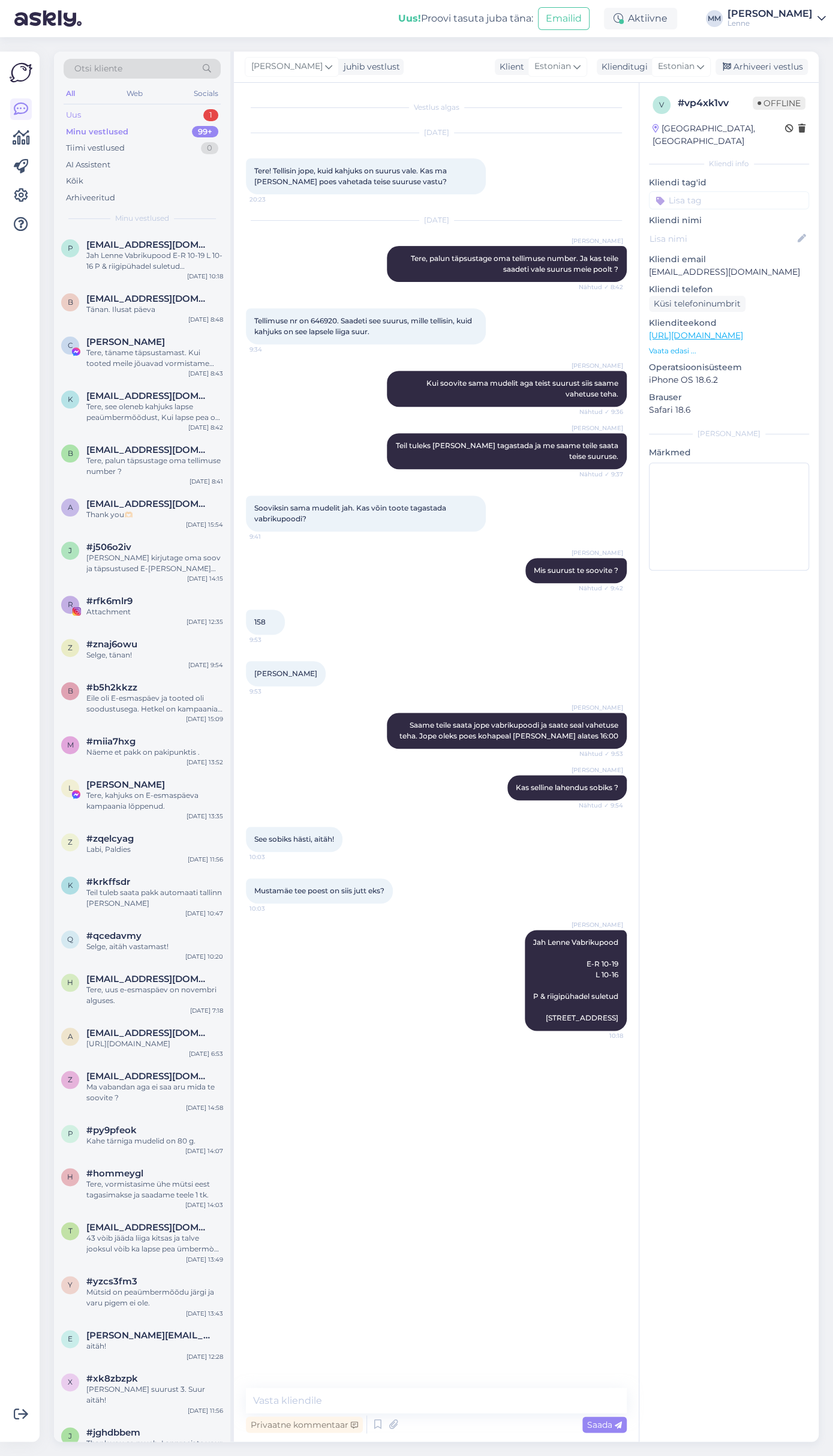
click at [145, 115] on div "Uus 1" at bounding box center [142, 115] width 157 height 17
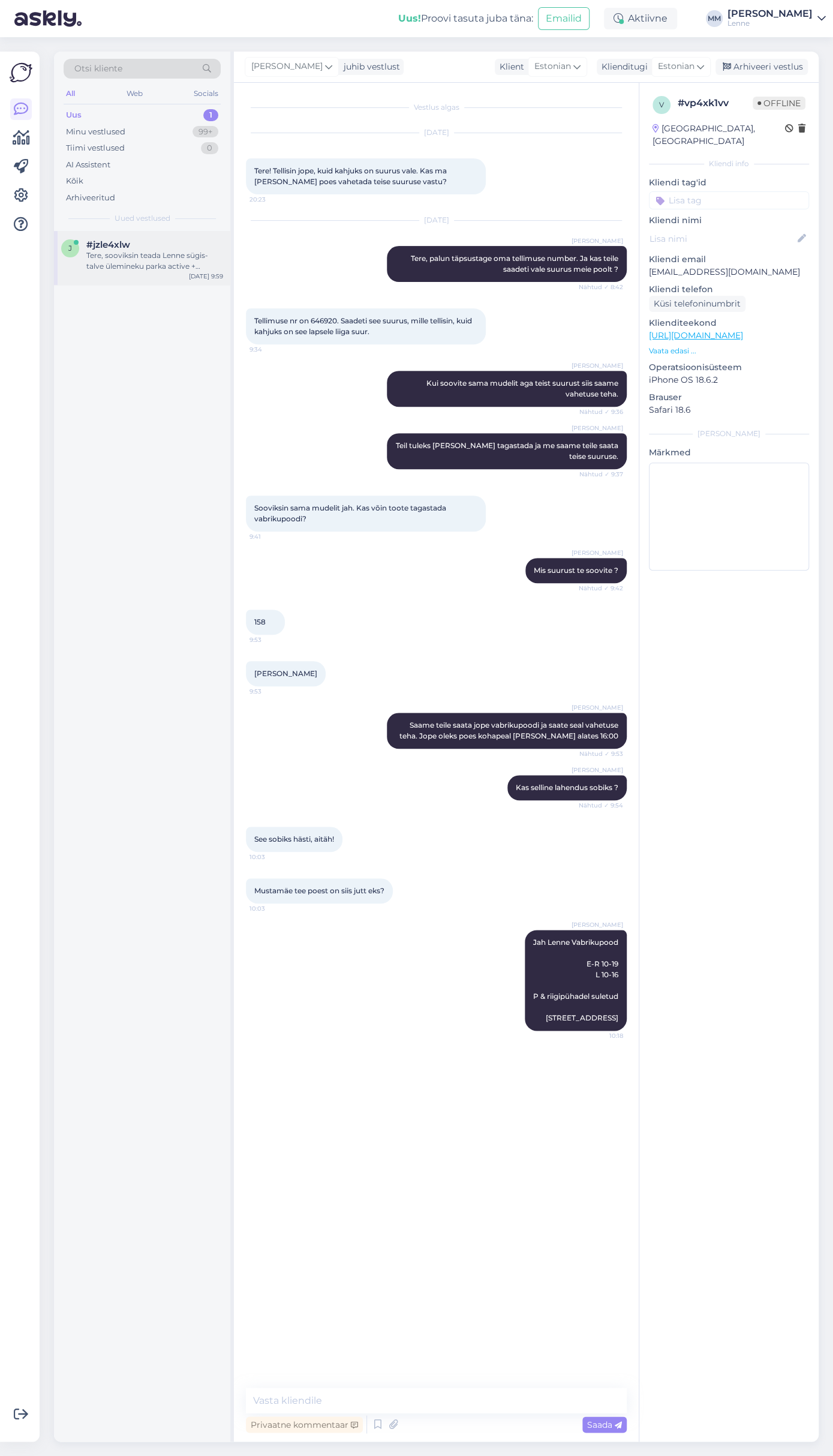
click at [144, 249] on div "#jzle4xlw" at bounding box center [154, 244] width 137 height 11
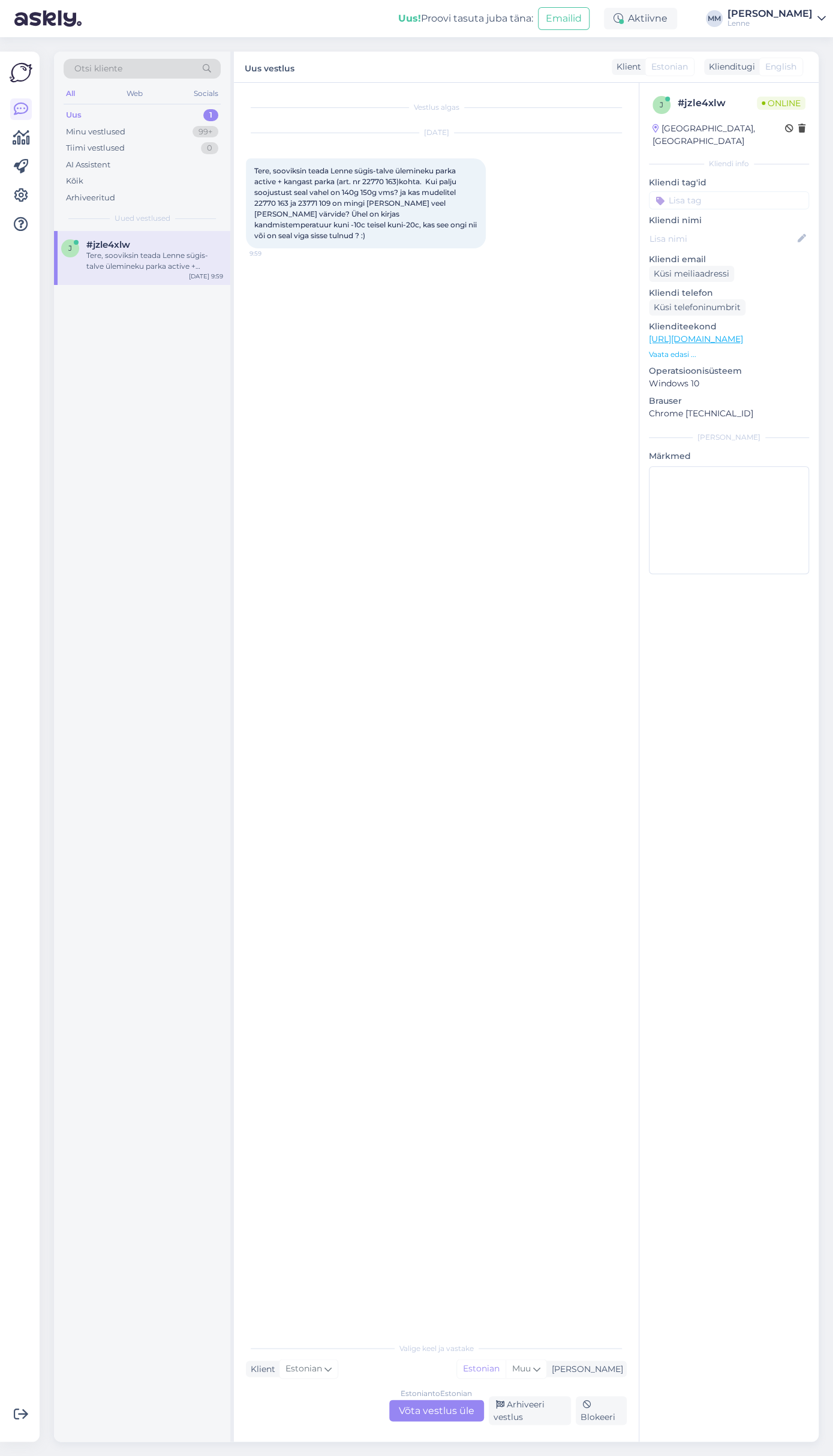
click at [465, 1414] on div "Estonian to Estonian Võta vestlus üle" at bounding box center [436, 1410] width 95 height 21
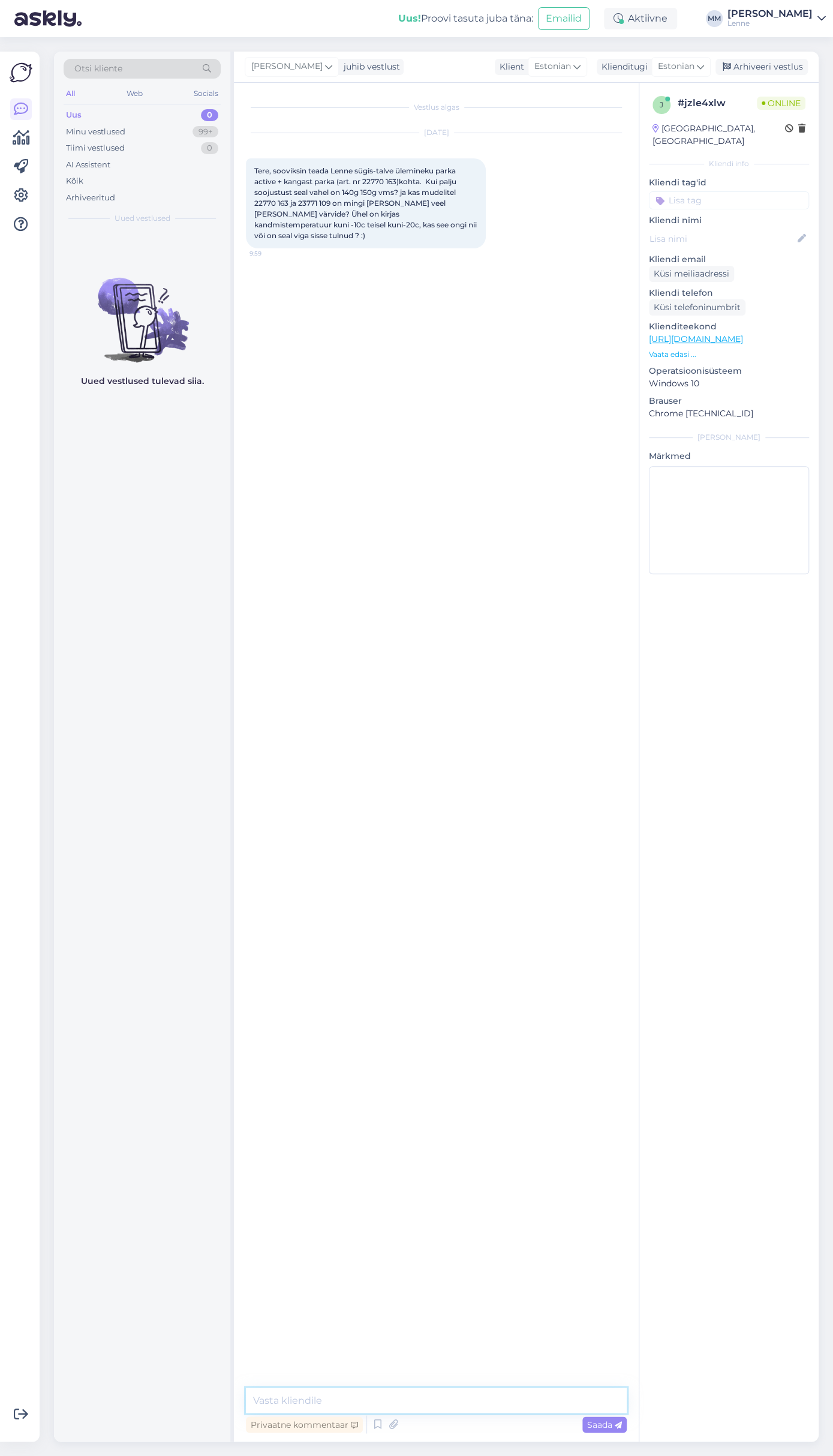
click at [370, 1395] on textarea at bounding box center [436, 1400] width 381 height 25
click at [459, 1395] on textarea "Tere mudelil 22770 on soojustus 150 g" at bounding box center [436, 1400] width 381 height 25
drag, startPoint x: 485, startPoint y: 1395, endPoint x: 144, endPoint y: 1380, distance: 341.3
click at [246, 1388] on textarea "Tere mudelil 22770 on soojustus 150 g" at bounding box center [436, 1400] width 381 height 25
type textarea "Tere kõik kolm mudelit on soojuselt samad ja soojustus on 150 g."
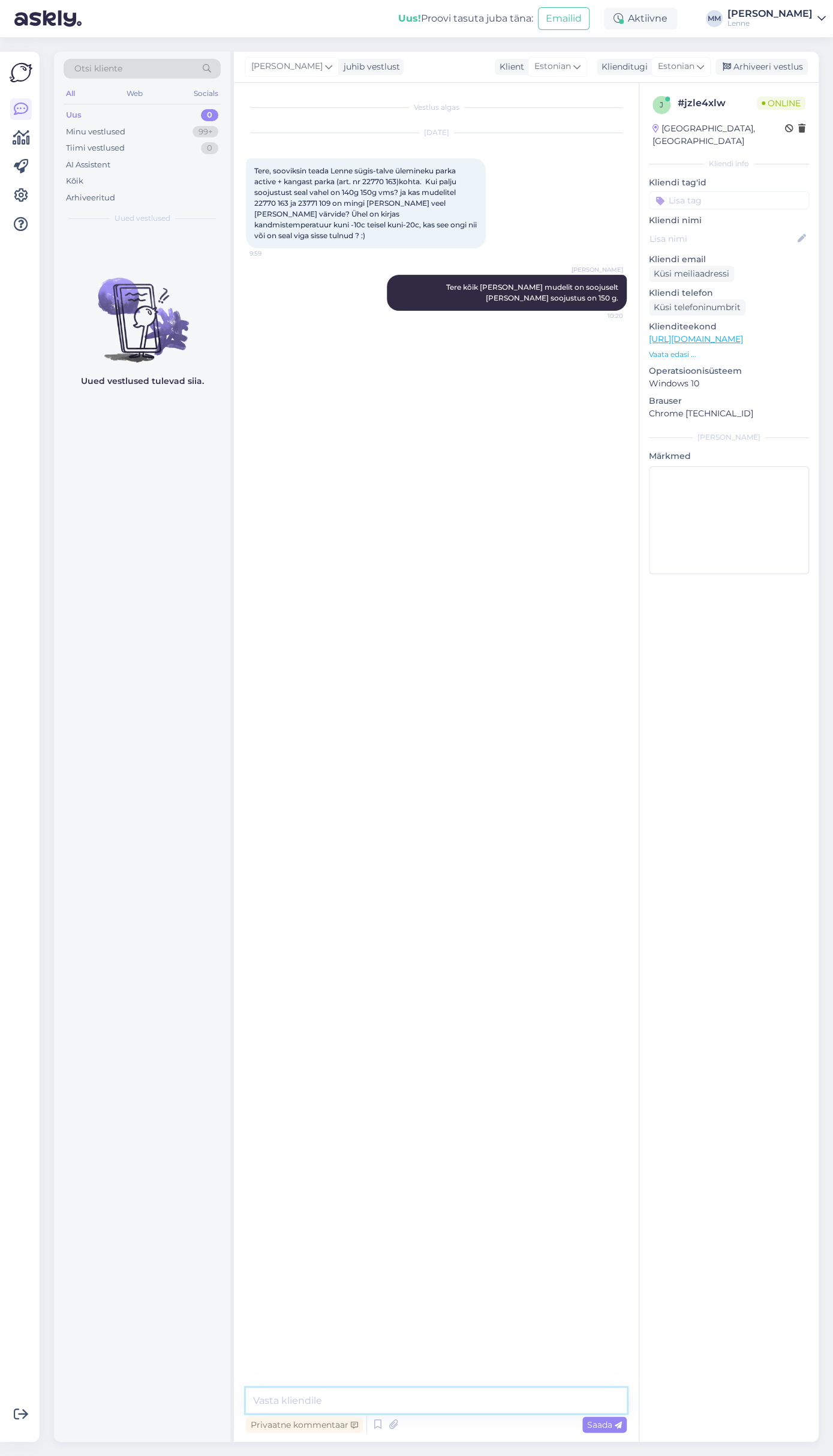
click at [413, 1397] on textarea at bounding box center [436, 1400] width 381 height 25
type textarea "Lisakihtidega on võimalik toodet kanda kuni -20 C."
type textarea "Parandame vea meie E-poes."
click at [165, 1088] on div "Uued vestlused tulevad siia." at bounding box center [142, 836] width 177 height 1210
click at [164, 131] on div "Minu vestlused 99+" at bounding box center [142, 132] width 157 height 17
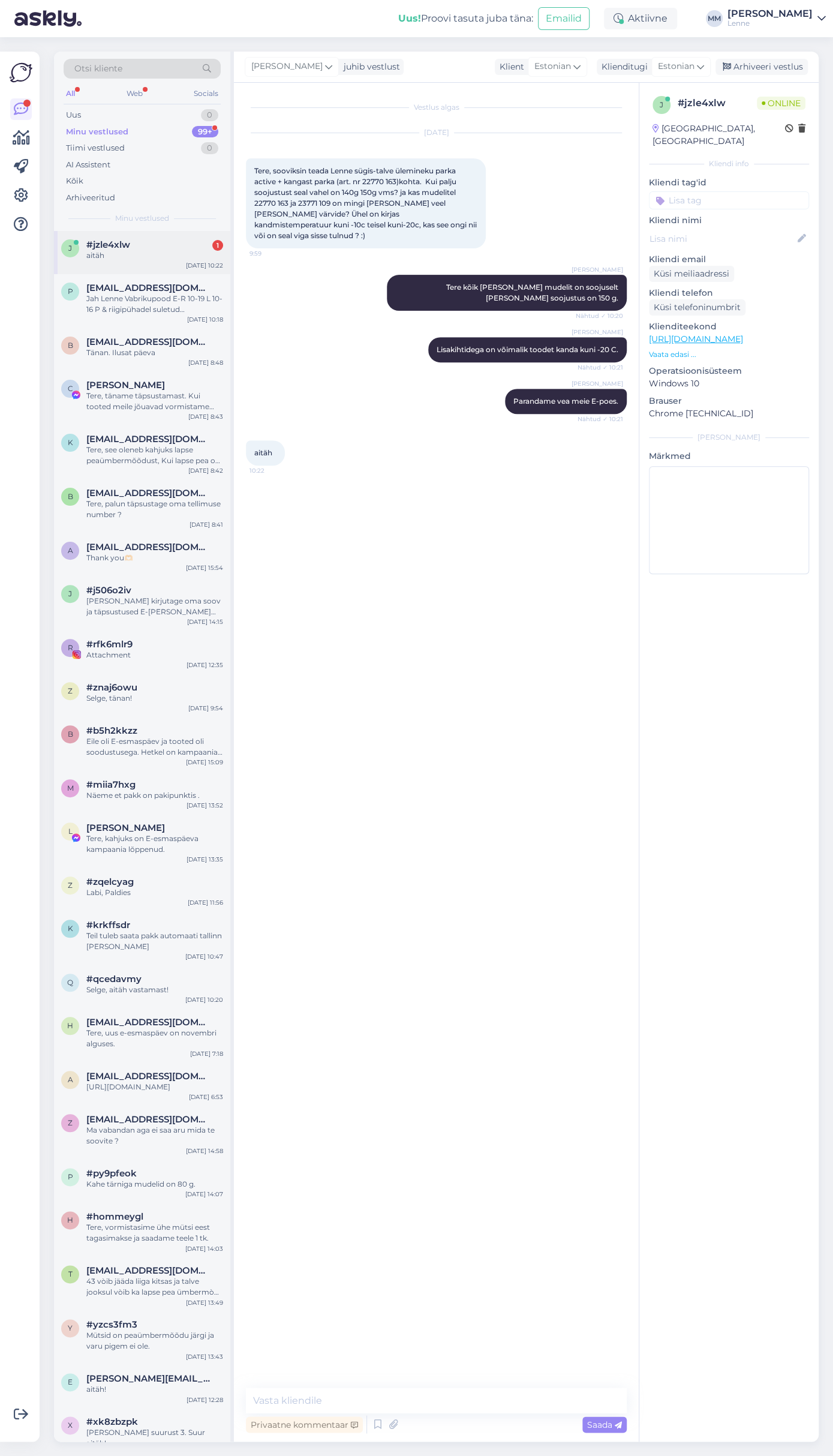
click at [102, 245] on span "#jzle4xlw" at bounding box center [108, 244] width 43 height 11
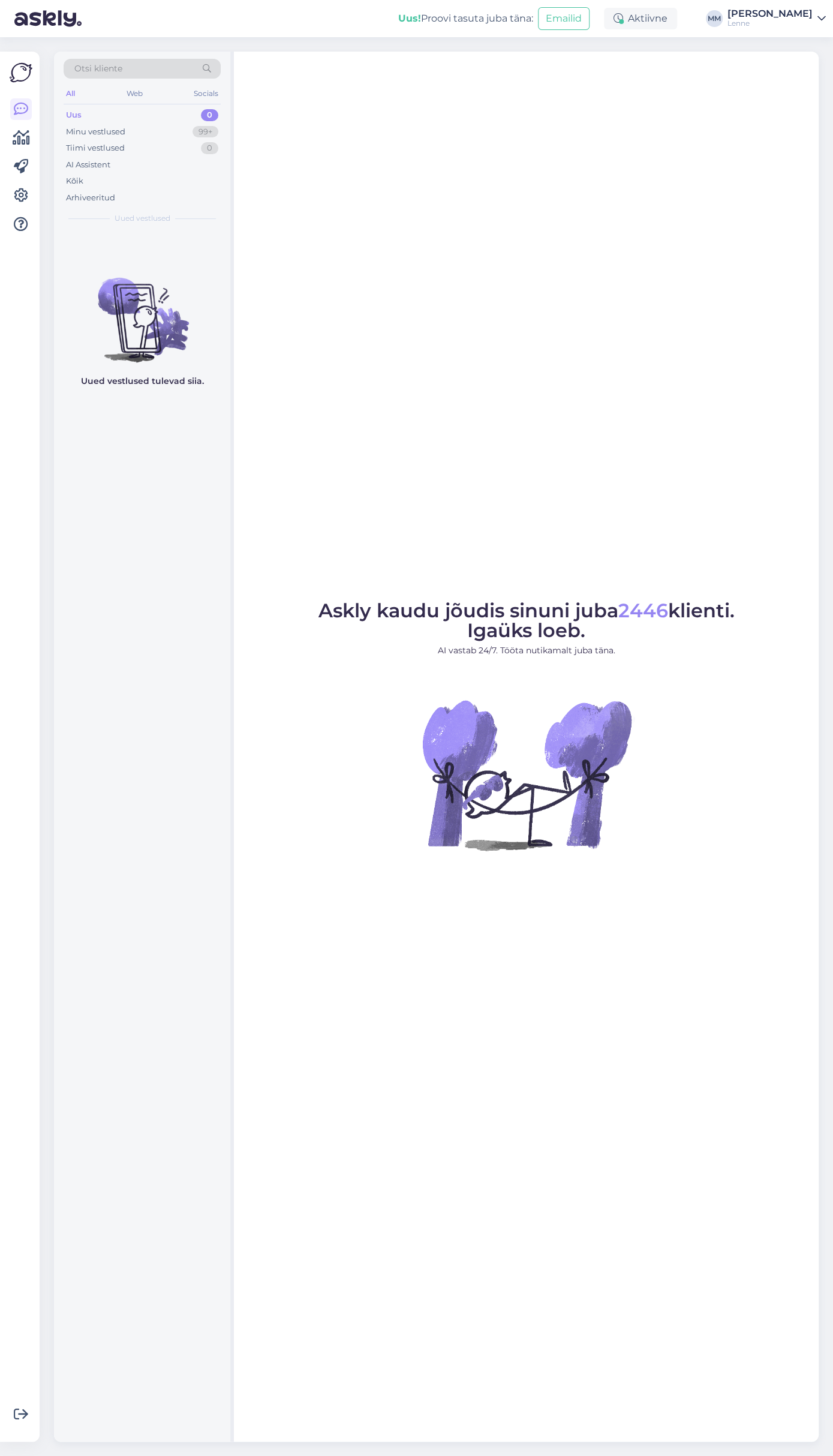
click at [110, 122] on div "Uus 0" at bounding box center [142, 115] width 157 height 17
click at [117, 126] on div "Minu vestlused" at bounding box center [95, 132] width 59 height 12
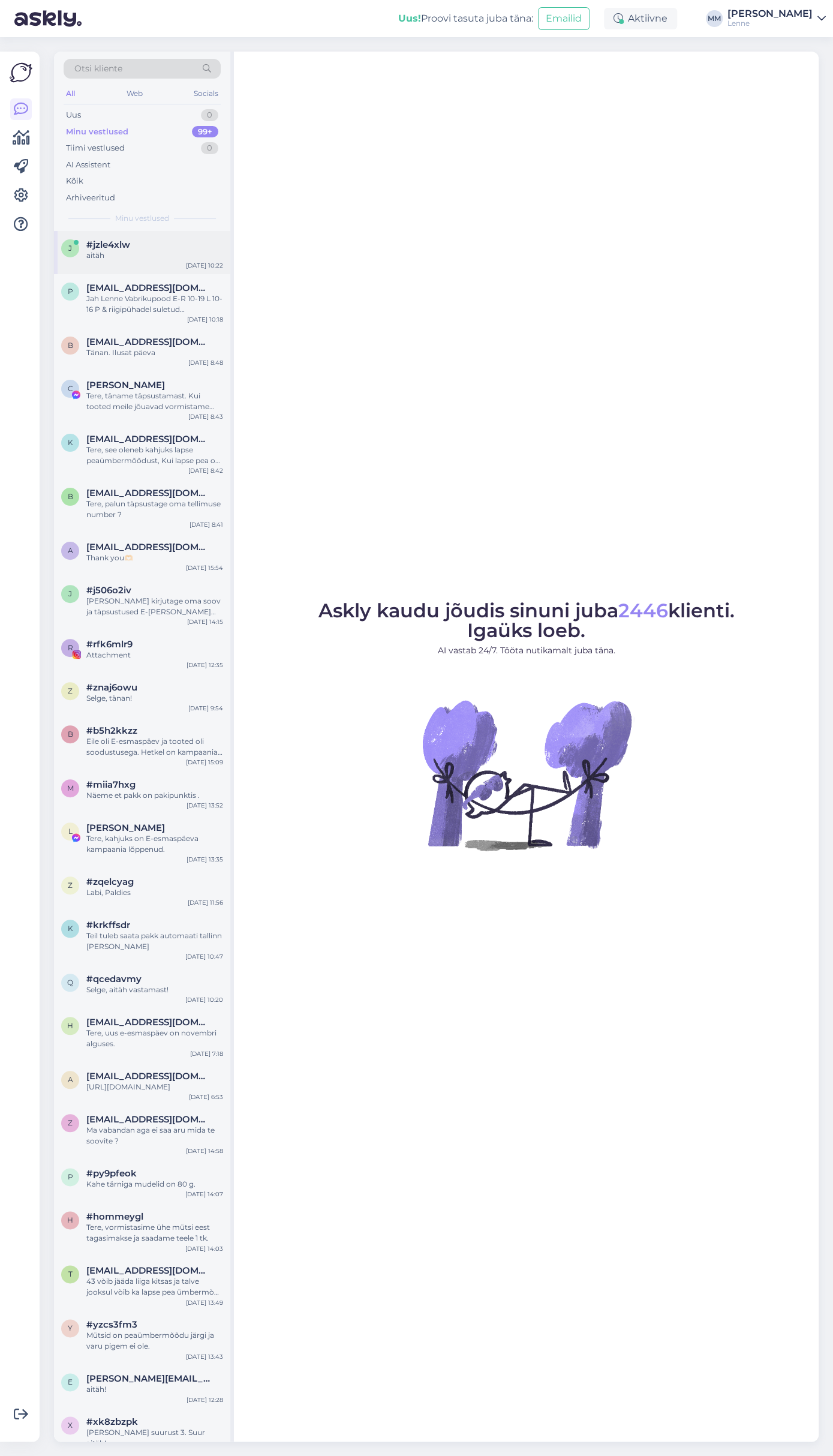
click at [118, 253] on div "aitäh" at bounding box center [154, 255] width 137 height 11
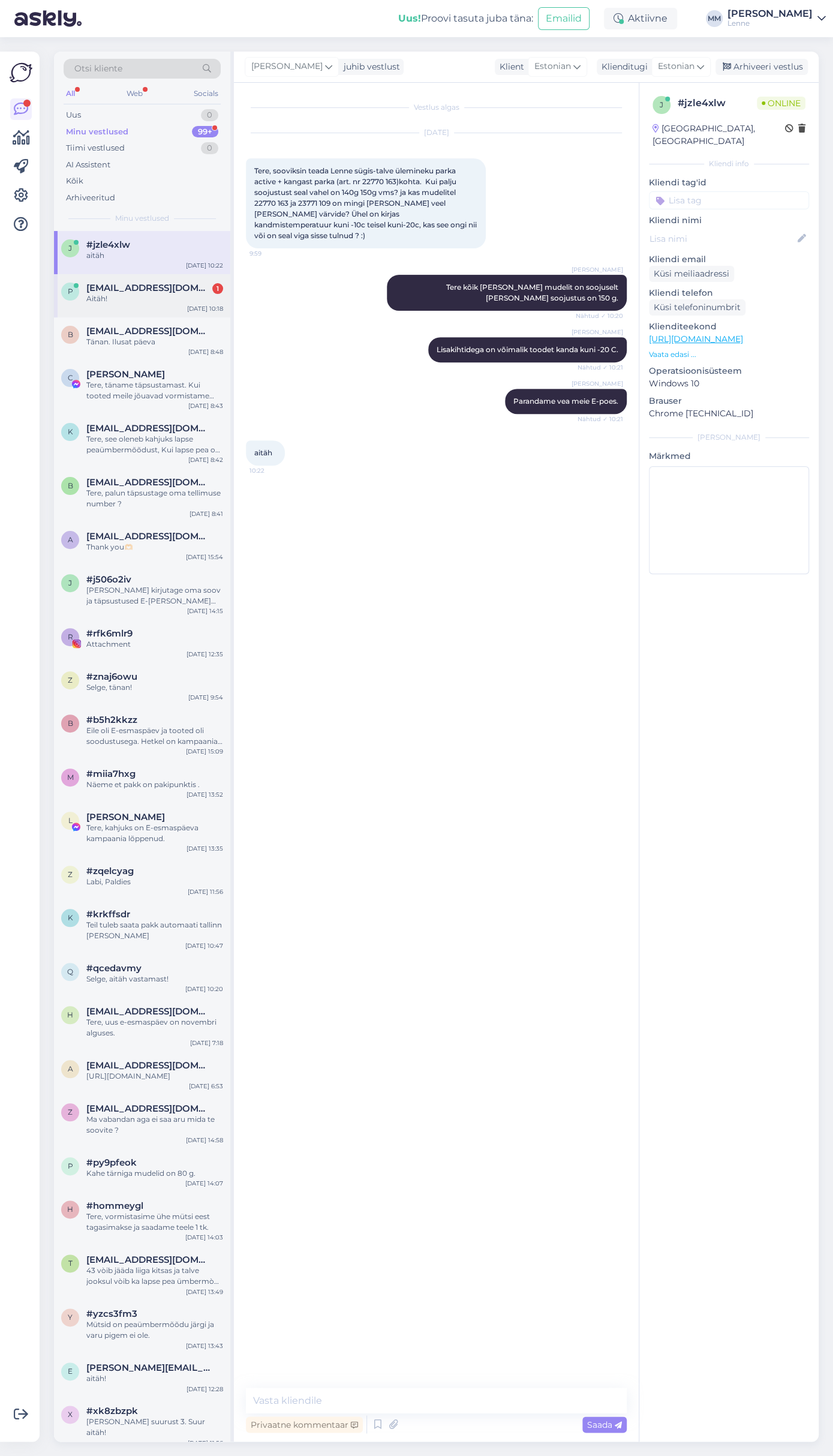
click at [141, 295] on div "Aitäh!" at bounding box center [154, 298] width 137 height 11
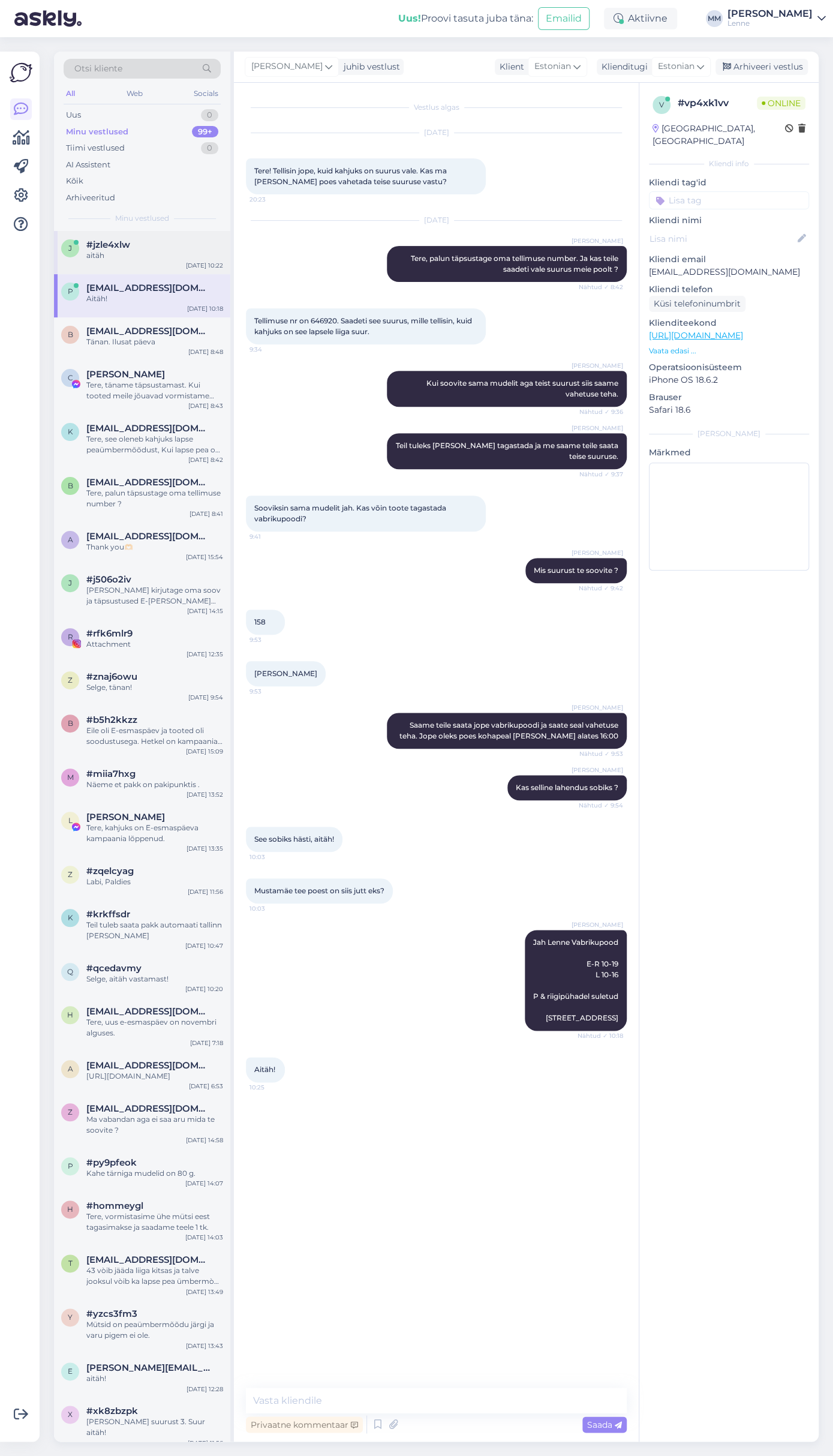
click at [138, 238] on div "j #jzle4xlw aitäh Sep 11 10:22" at bounding box center [142, 252] width 177 height 43
